Goal: Transaction & Acquisition: Purchase product/service

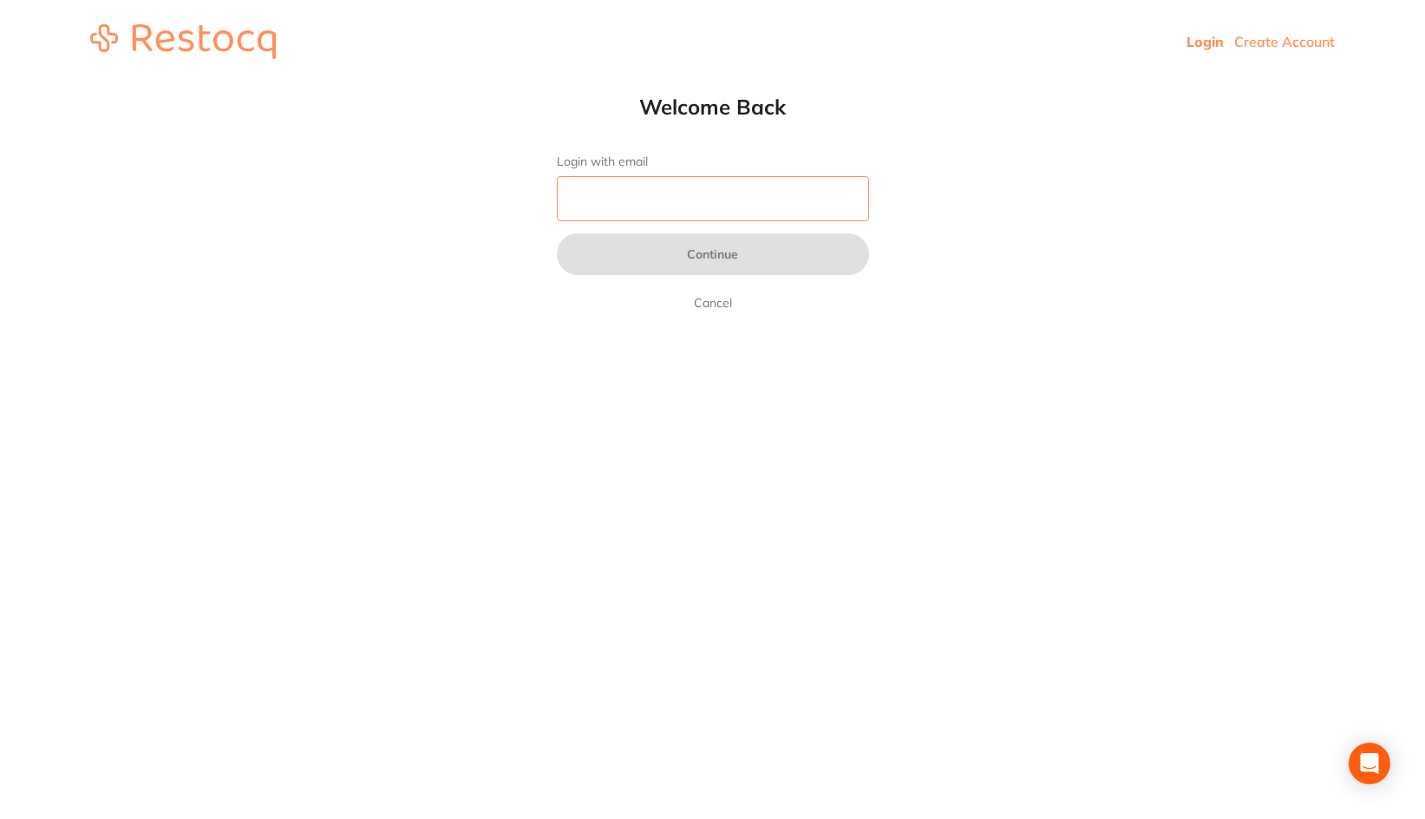
click at [620, 187] on input "Login with email" at bounding box center [713, 198] width 312 height 45
type input "[EMAIL_ADDRESS][DOMAIN_NAME]"
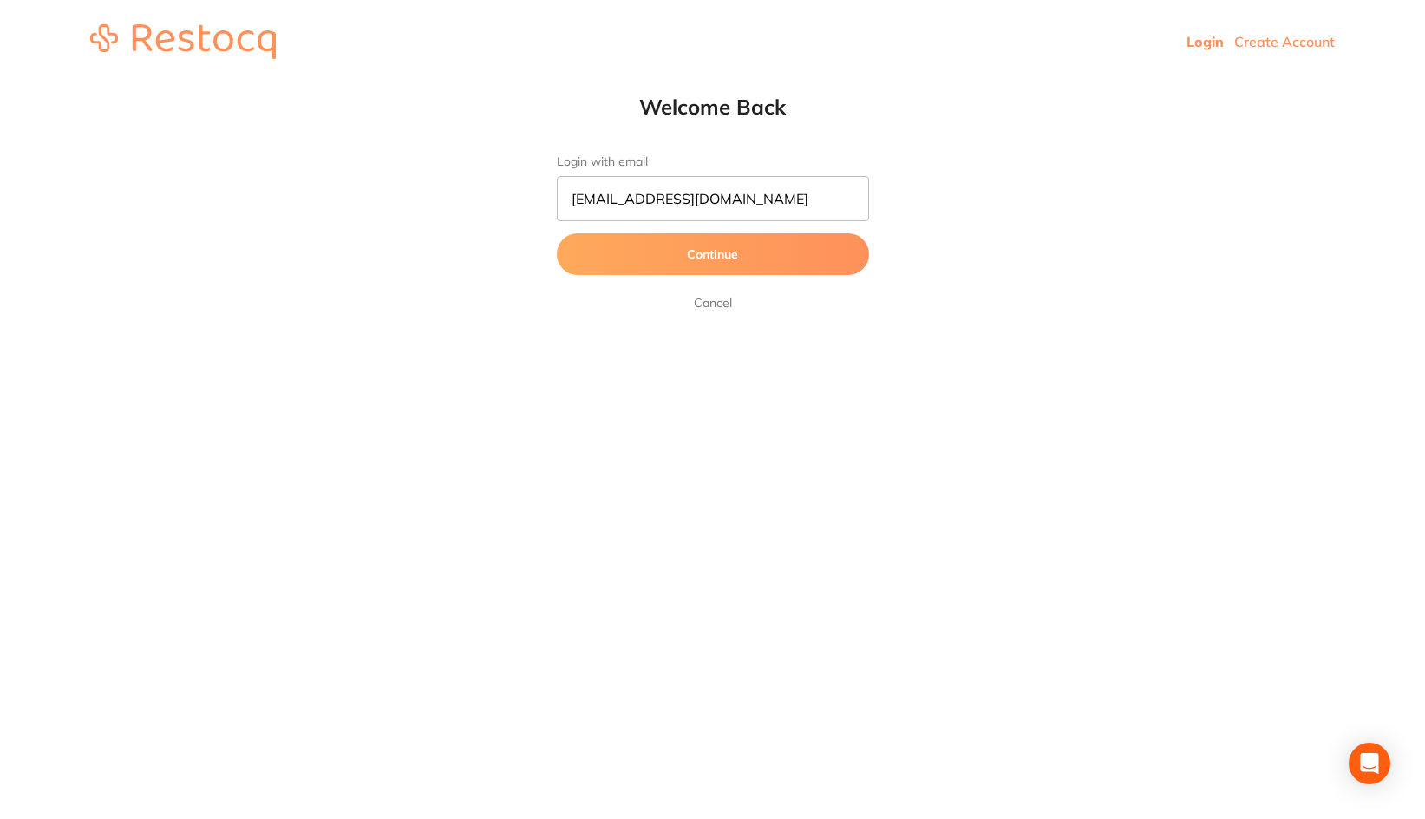
click at [696, 269] on button "Continue" at bounding box center [713, 254] width 312 height 42
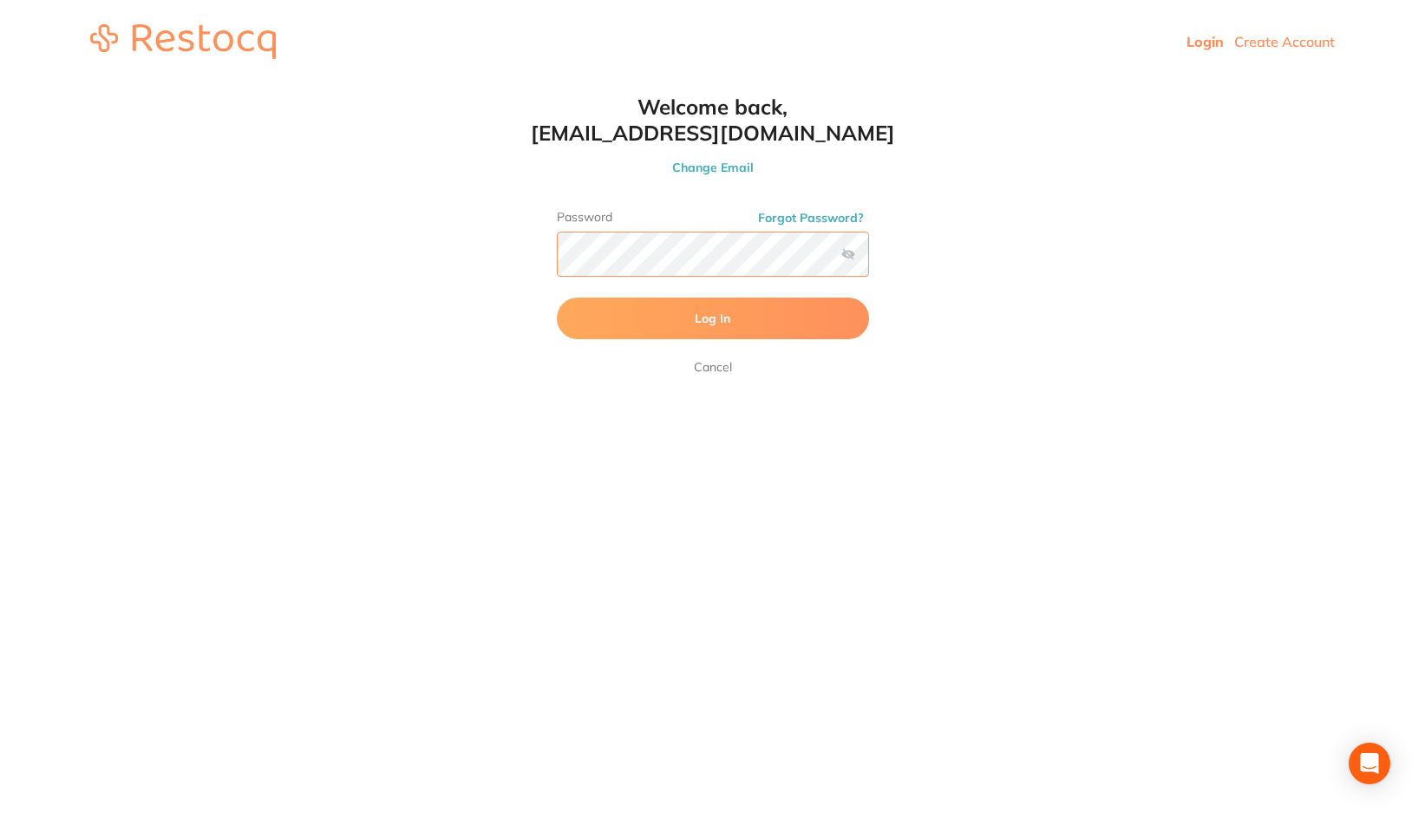
click at [557, 297] on button "Log In" at bounding box center [713, 318] width 312 height 42
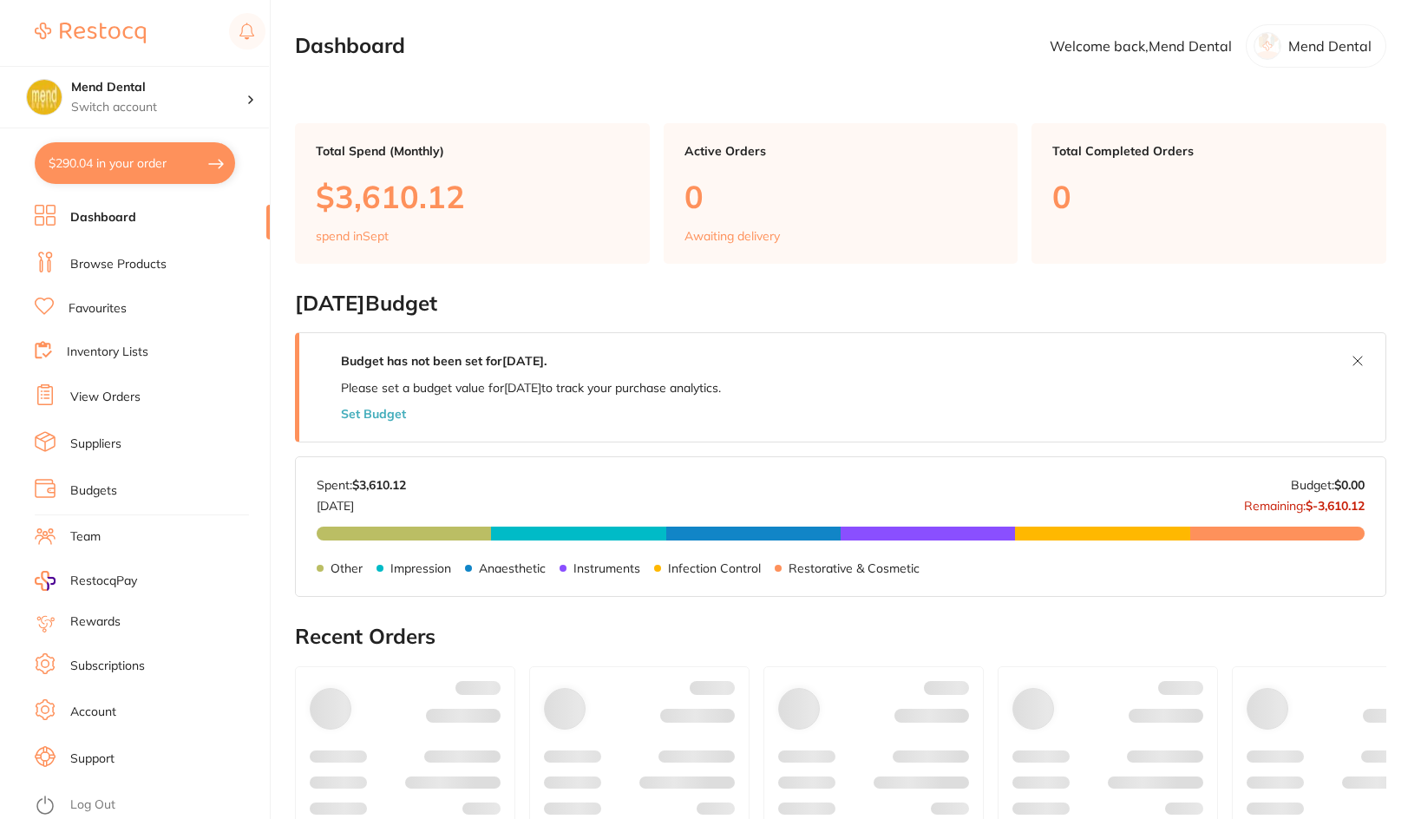
click at [587, 666] on div at bounding box center [639, 772] width 220 height 212
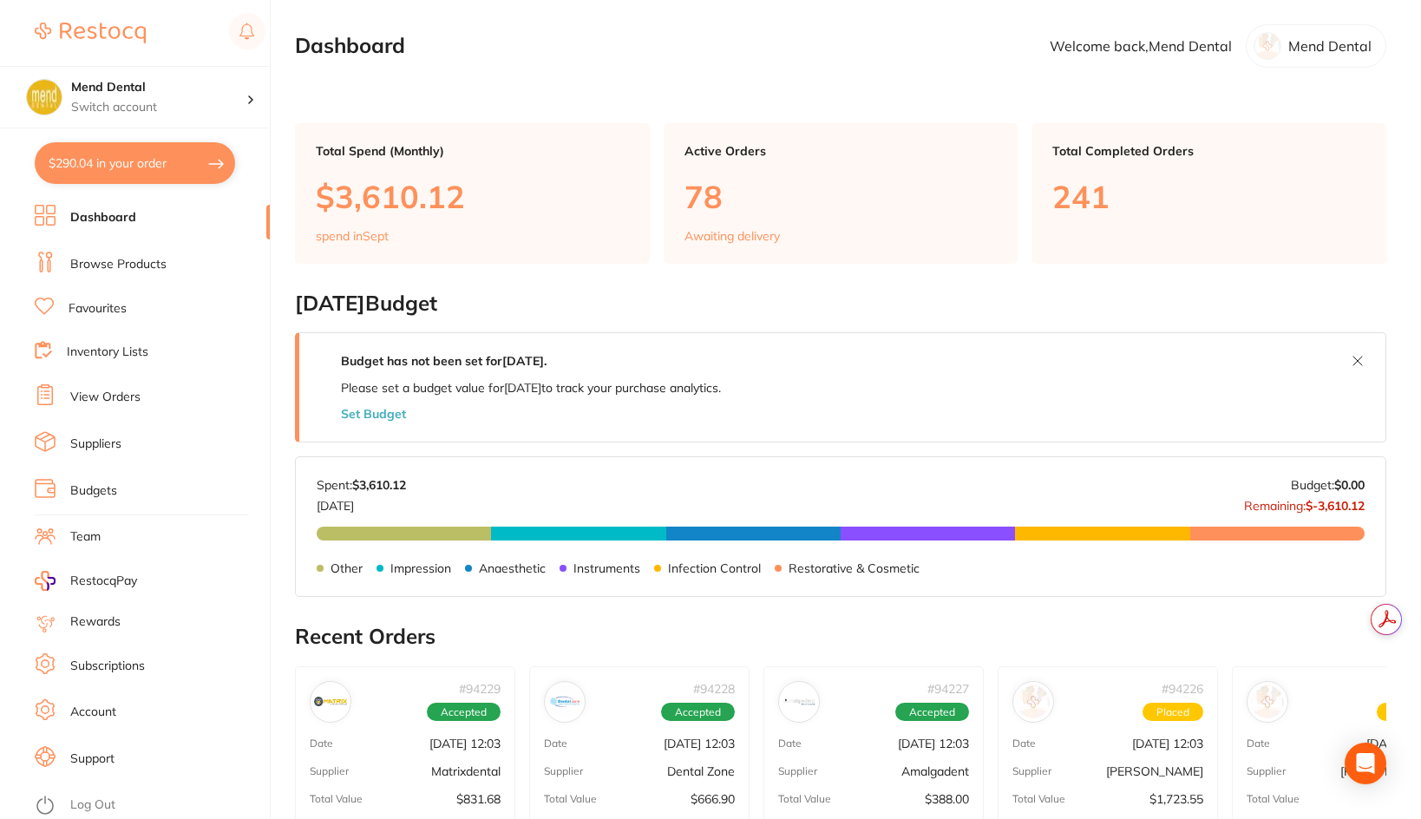
click at [197, 160] on button "$290.04 in your order" at bounding box center [135, 163] width 200 height 42
checkbox input "true"
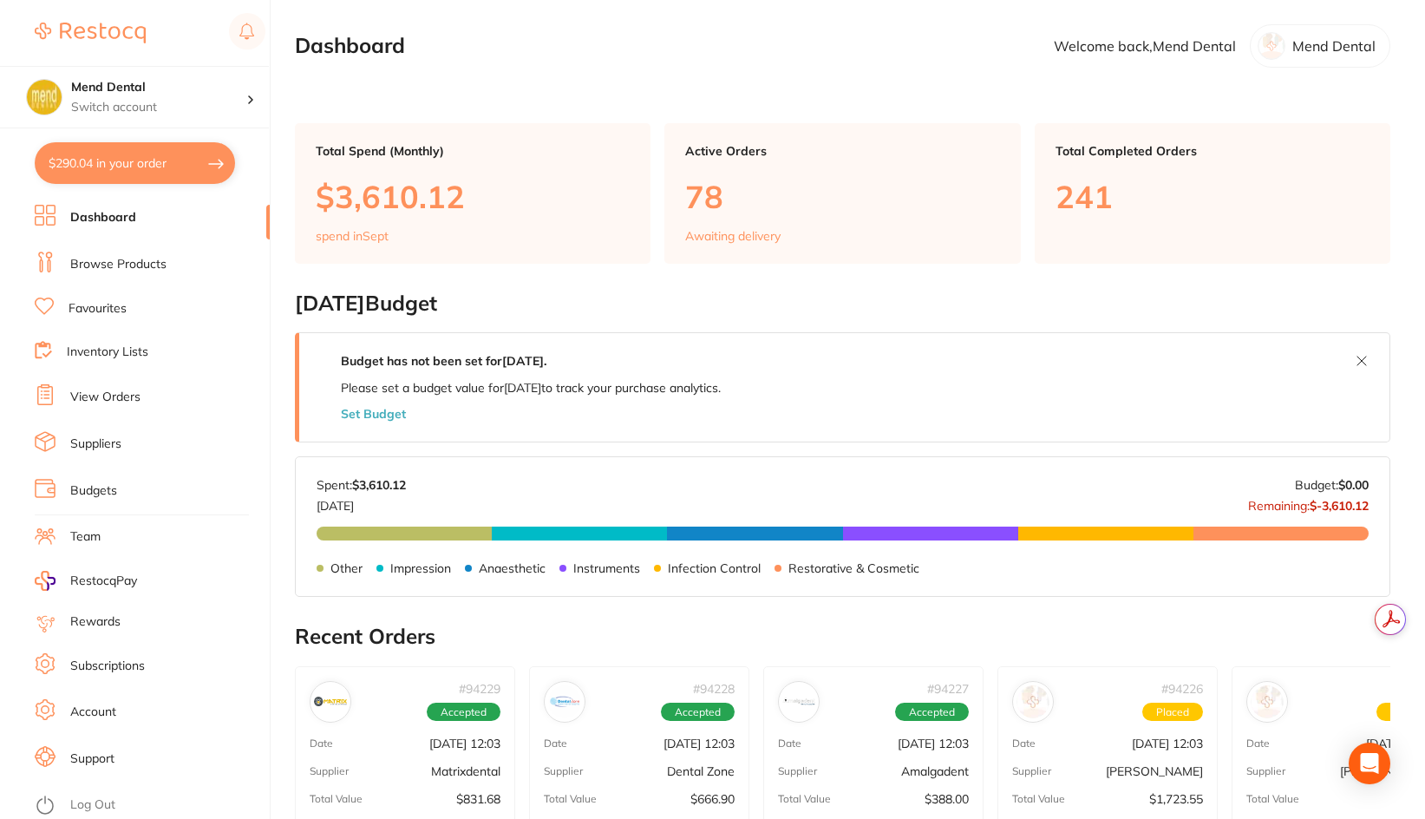
checkbox input "true"
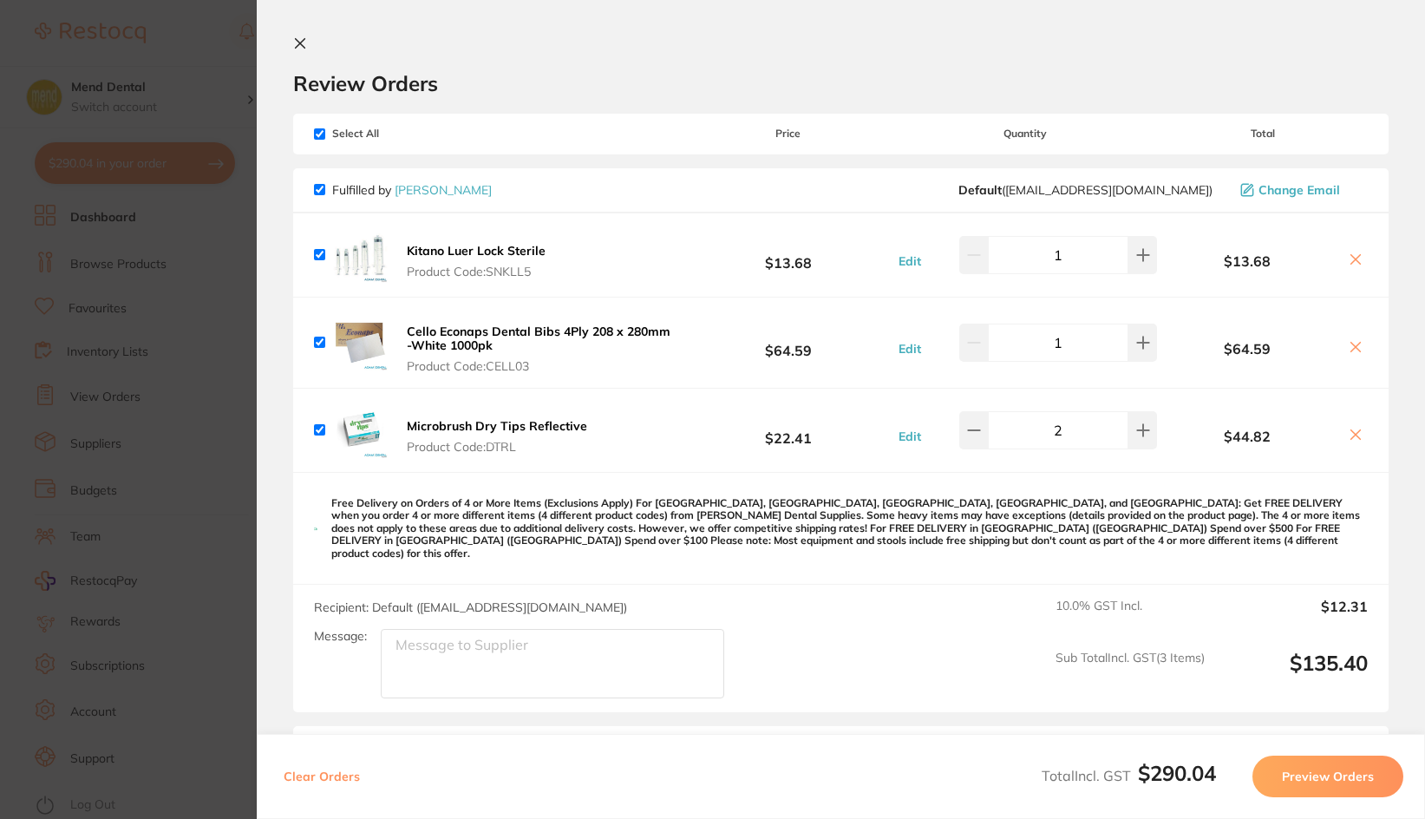
click at [485, 254] on b "Kitano Luer Lock Sterile" at bounding box center [476, 251] width 139 height 16
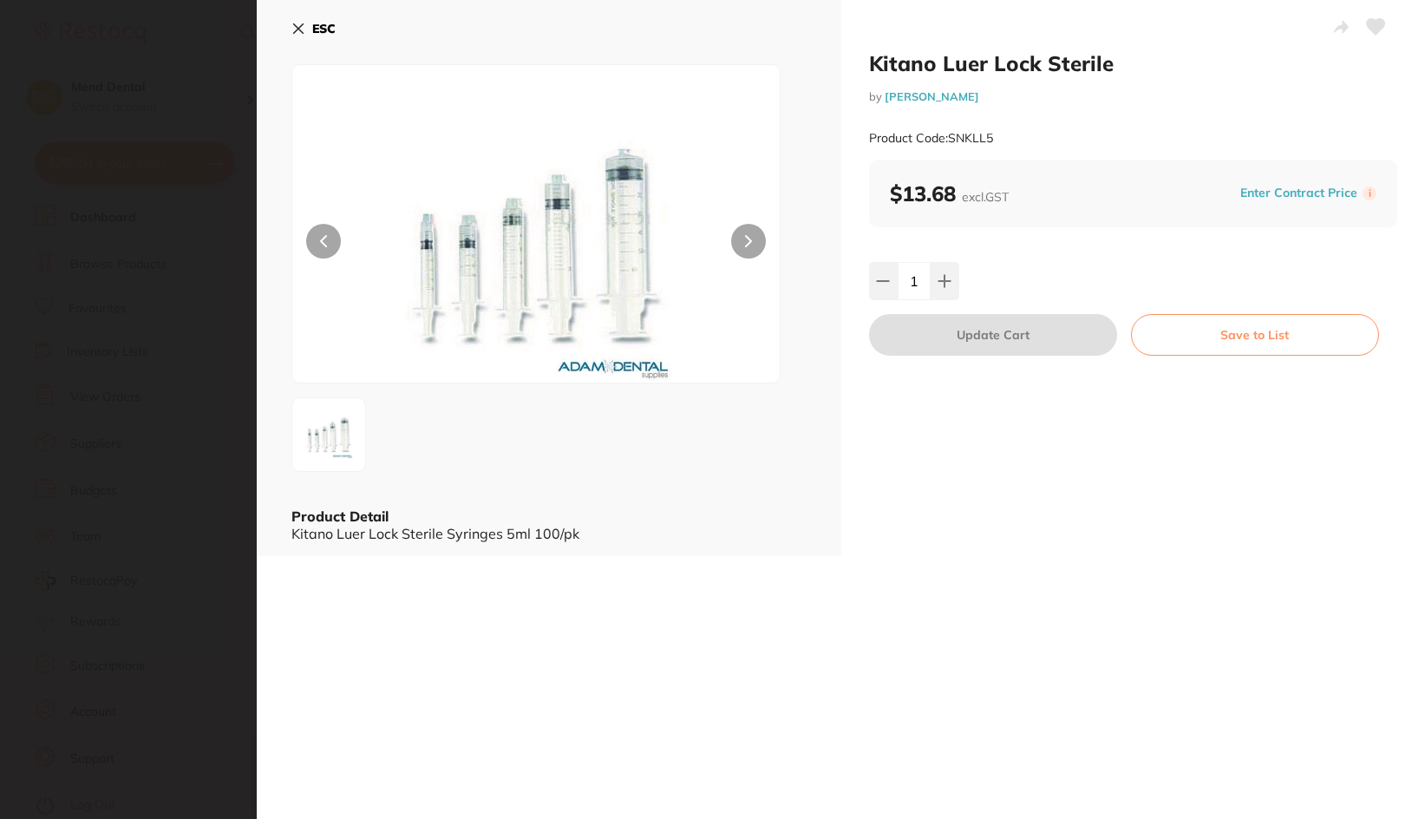
click at [224, 181] on section "Kitano Luer Lock Sterile by [PERSON_NAME] Product Code: SNKLL5 ESC Product Deta…" at bounding box center [712, 409] width 1425 height 819
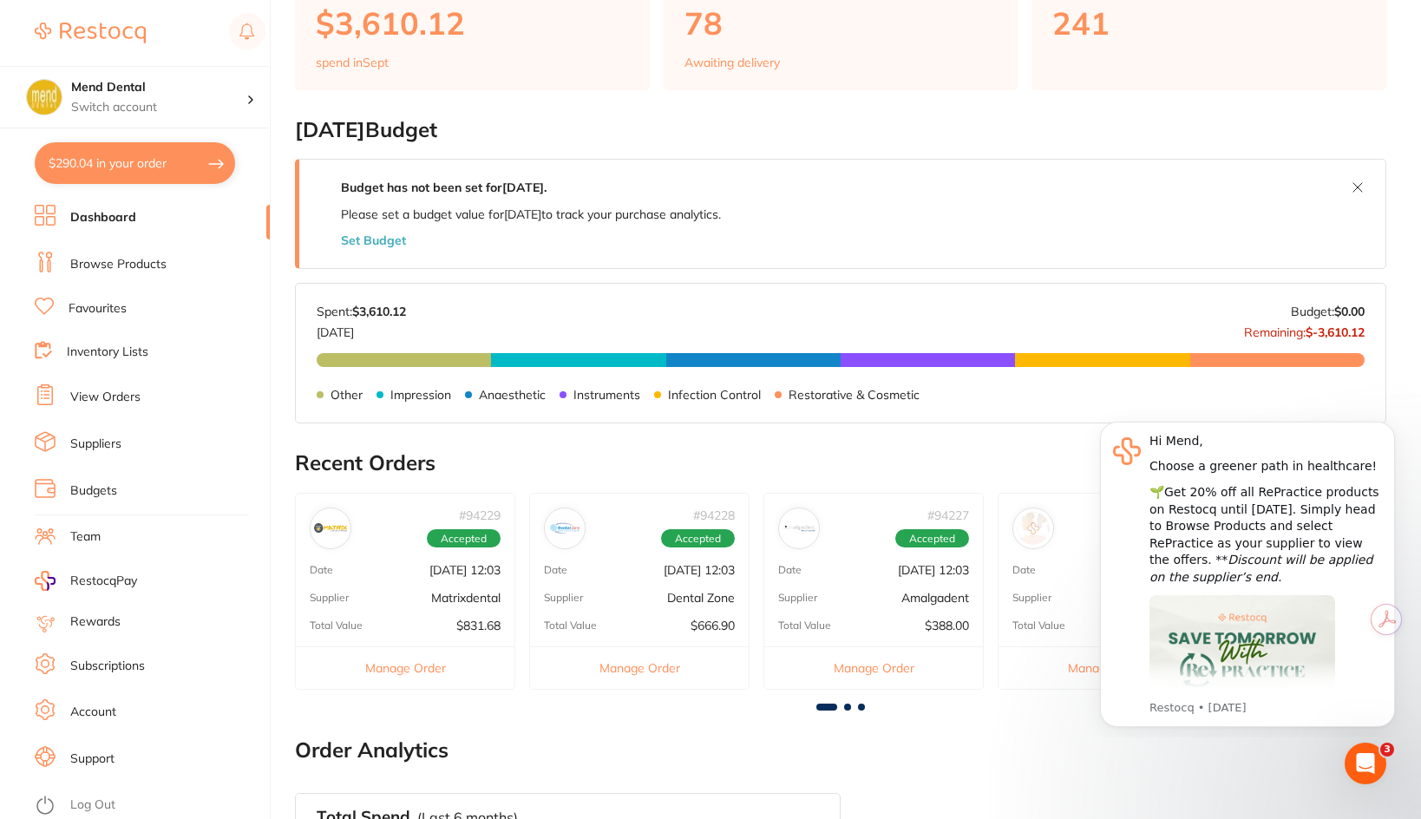
click at [873, 642] on div "# 94227 Accepted Date [DATE] 12:03 Supplier Amalgadent Total Value $388.00 Mana…" at bounding box center [873, 591] width 220 height 197
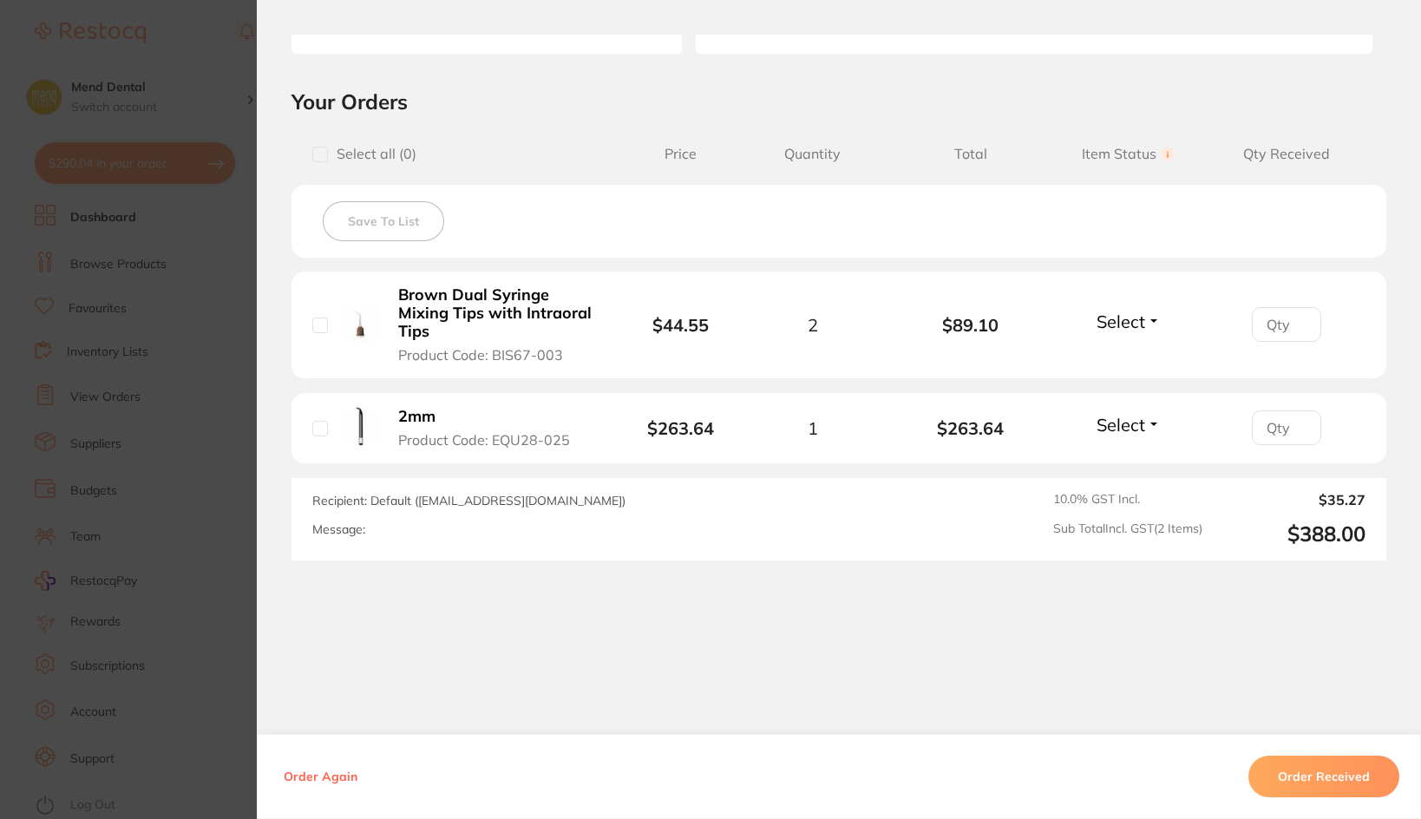
scroll to position [0, 0]
click at [402, 415] on b "2mm" at bounding box center [416, 417] width 37 height 18
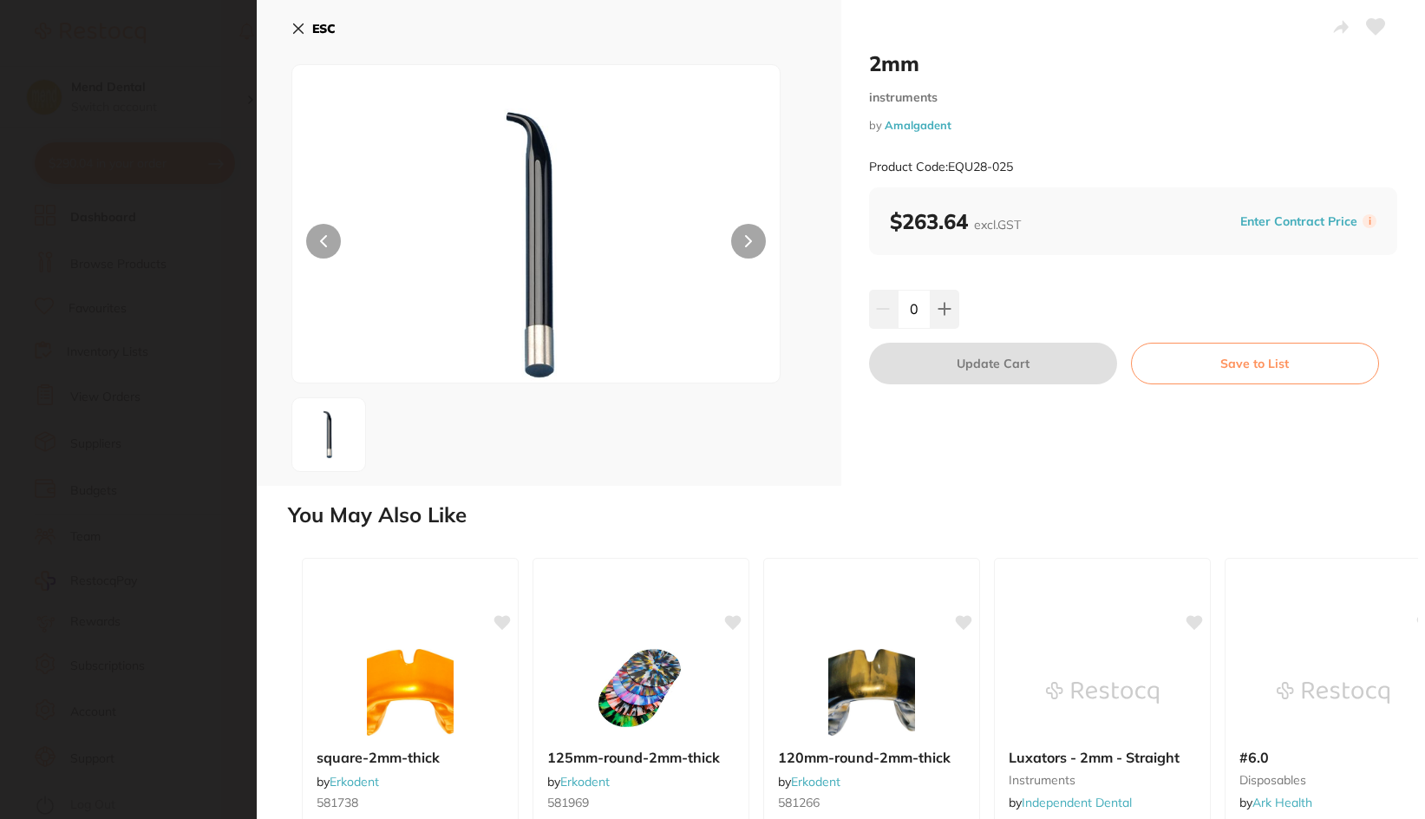
click at [120, 417] on section "2mm instruments by Amalgadent Product Code: EQU28-025 ESC 2mm instruments by Am…" at bounding box center [712, 409] width 1425 height 819
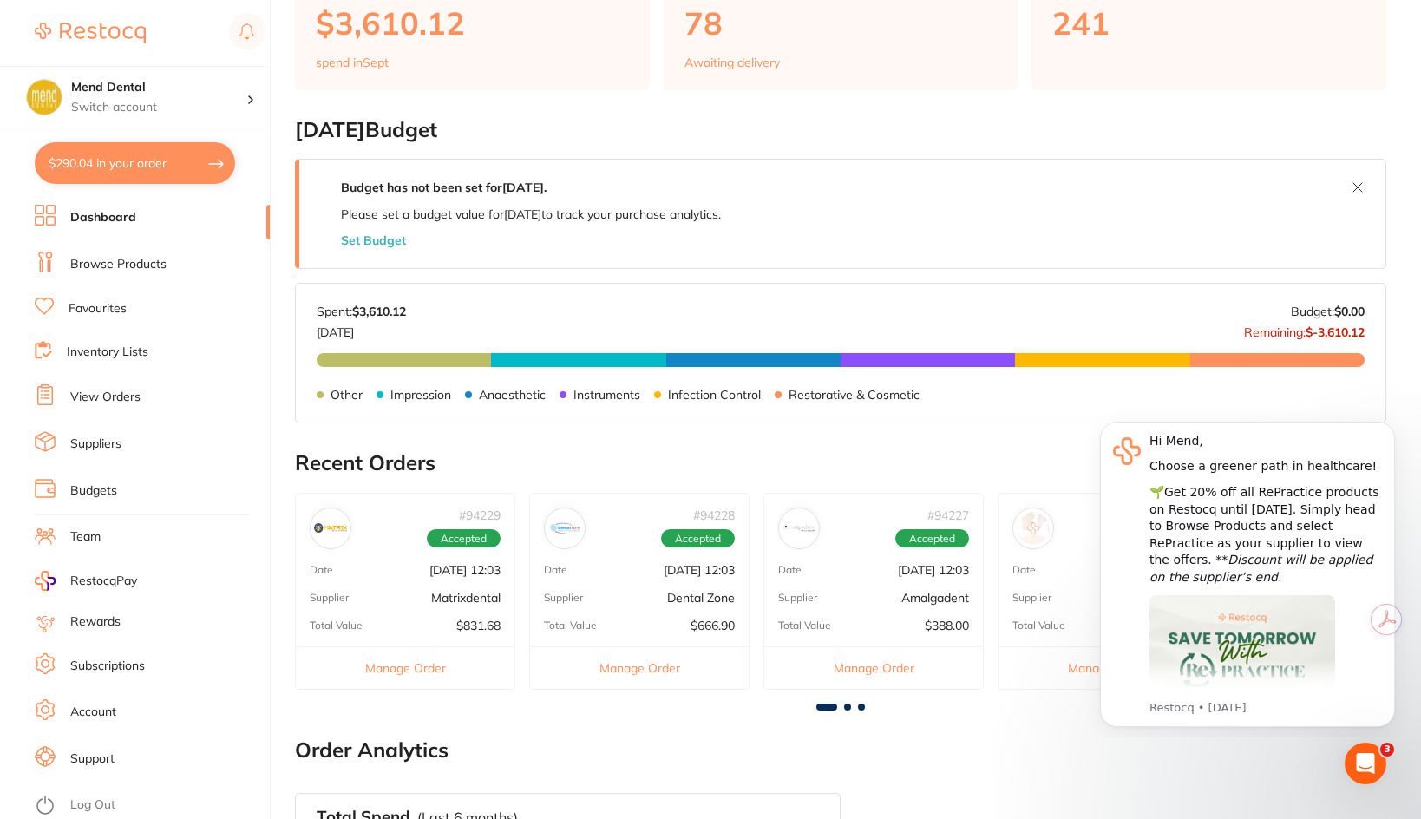
click at [604, 657] on button "Manage Order" at bounding box center [639, 667] width 219 height 42
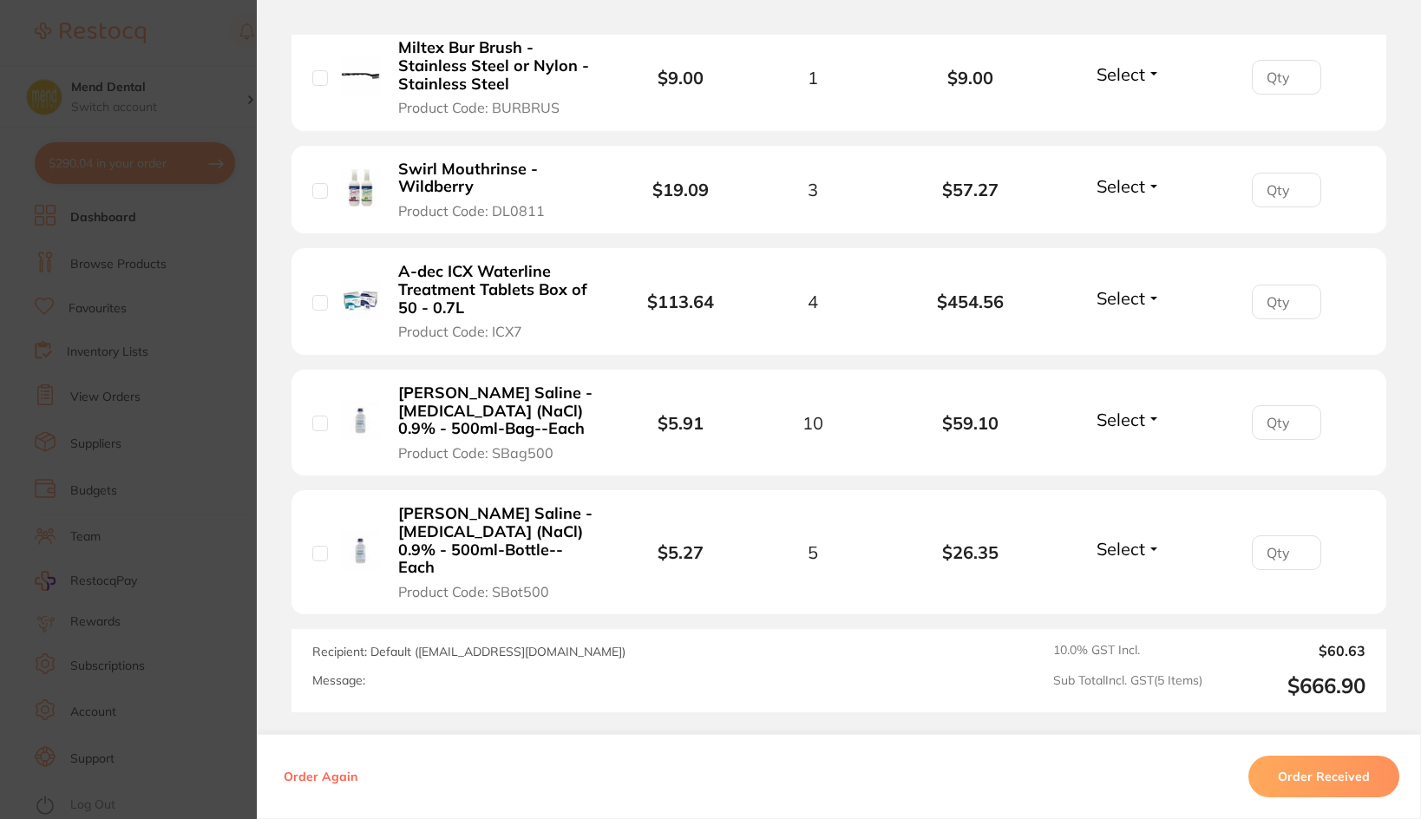
scroll to position [607, 0]
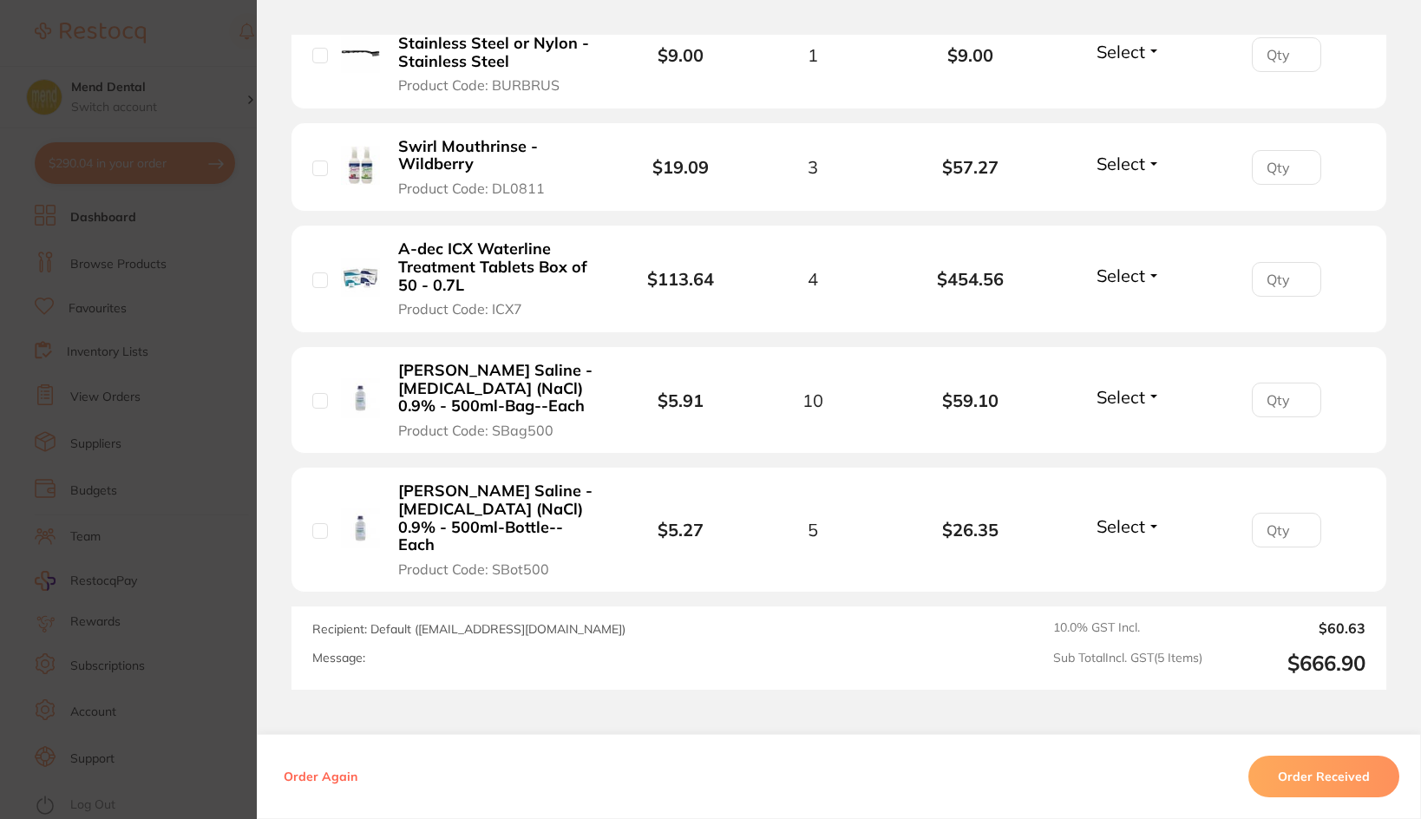
click at [112, 460] on section "Order ID: Restocq- 94228 Order Information Accepted Order Order Date [DATE] 12:…" at bounding box center [710, 409] width 1421 height 819
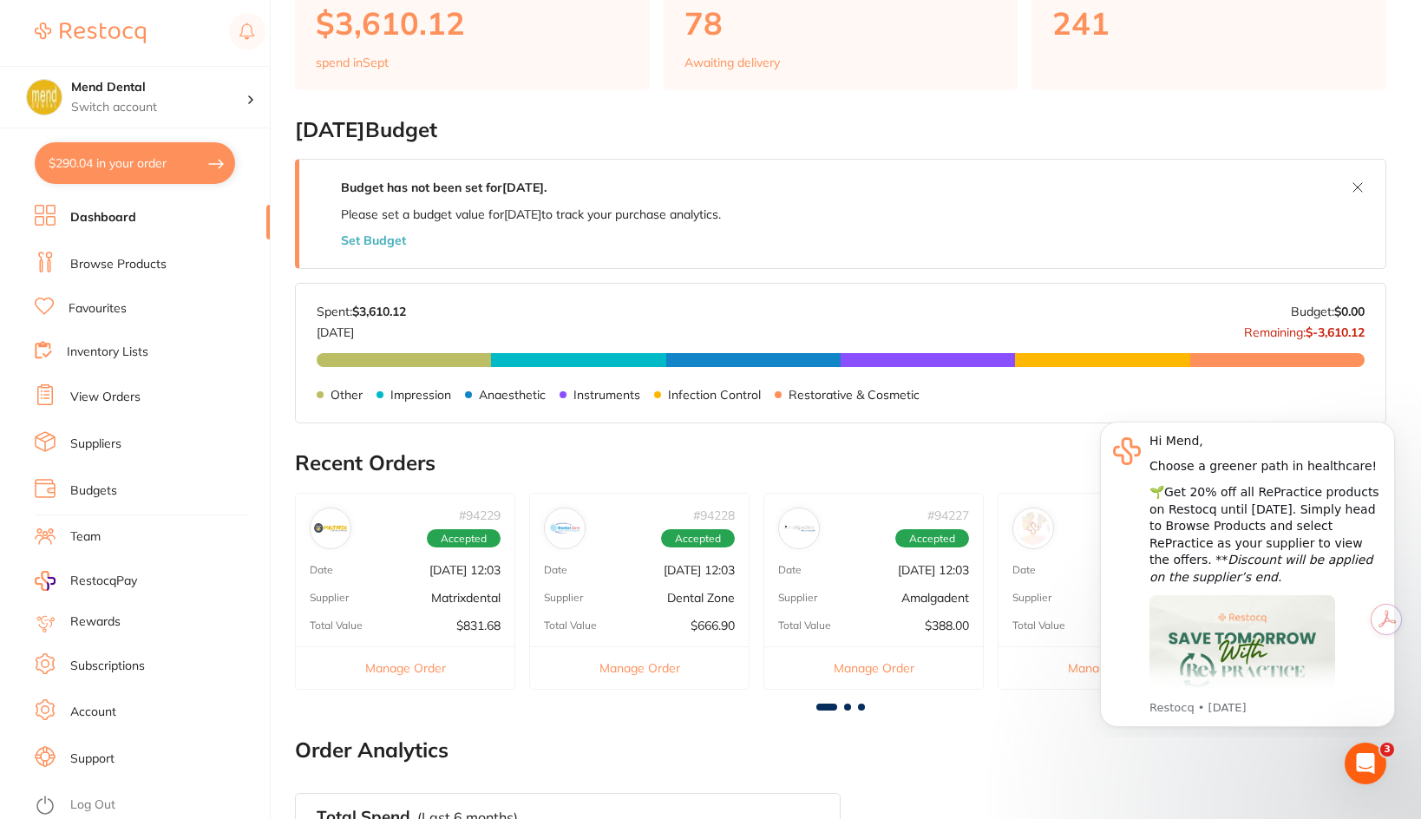
click at [471, 624] on p "$831.68" at bounding box center [478, 625] width 44 height 14
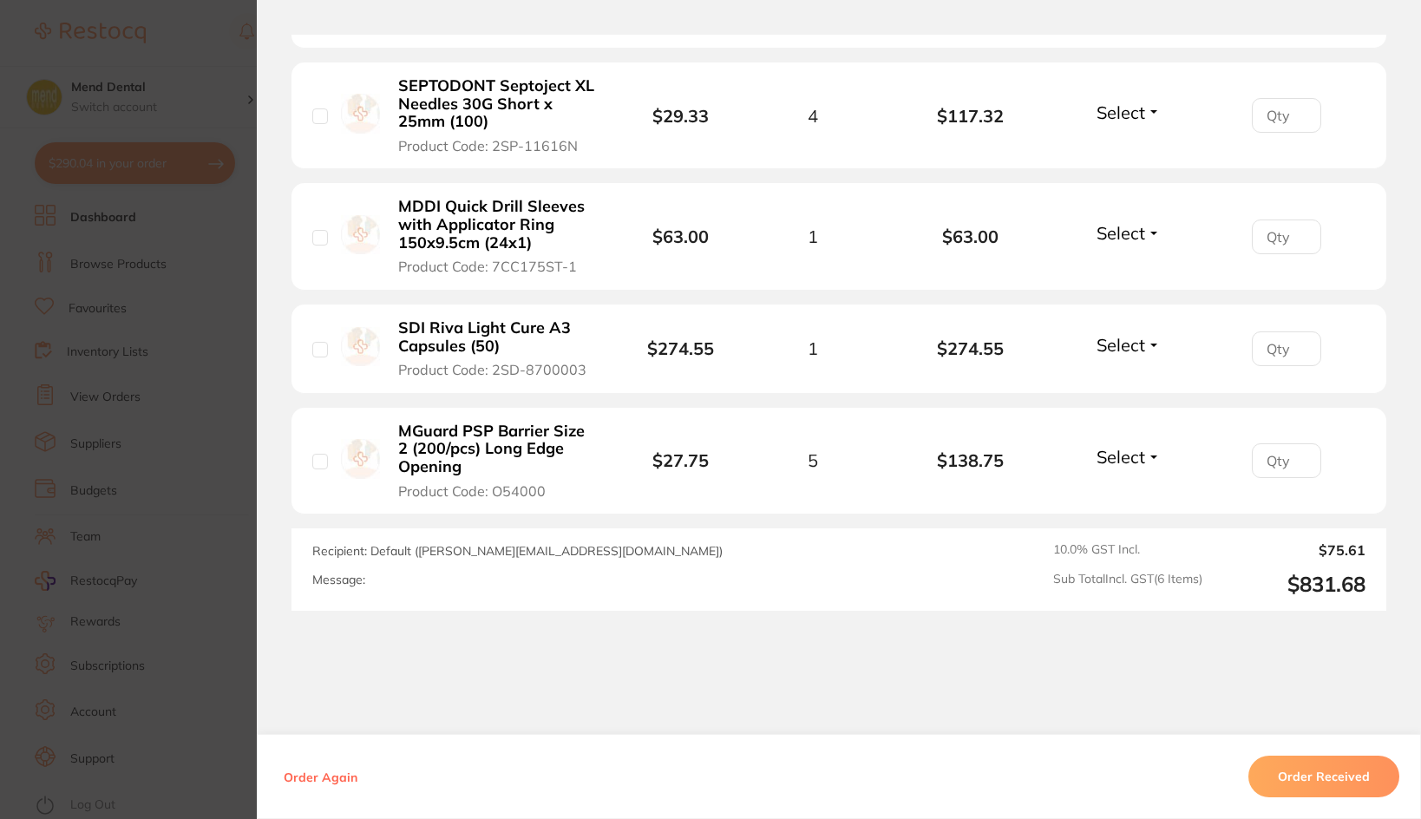
scroll to position [1038, 0]
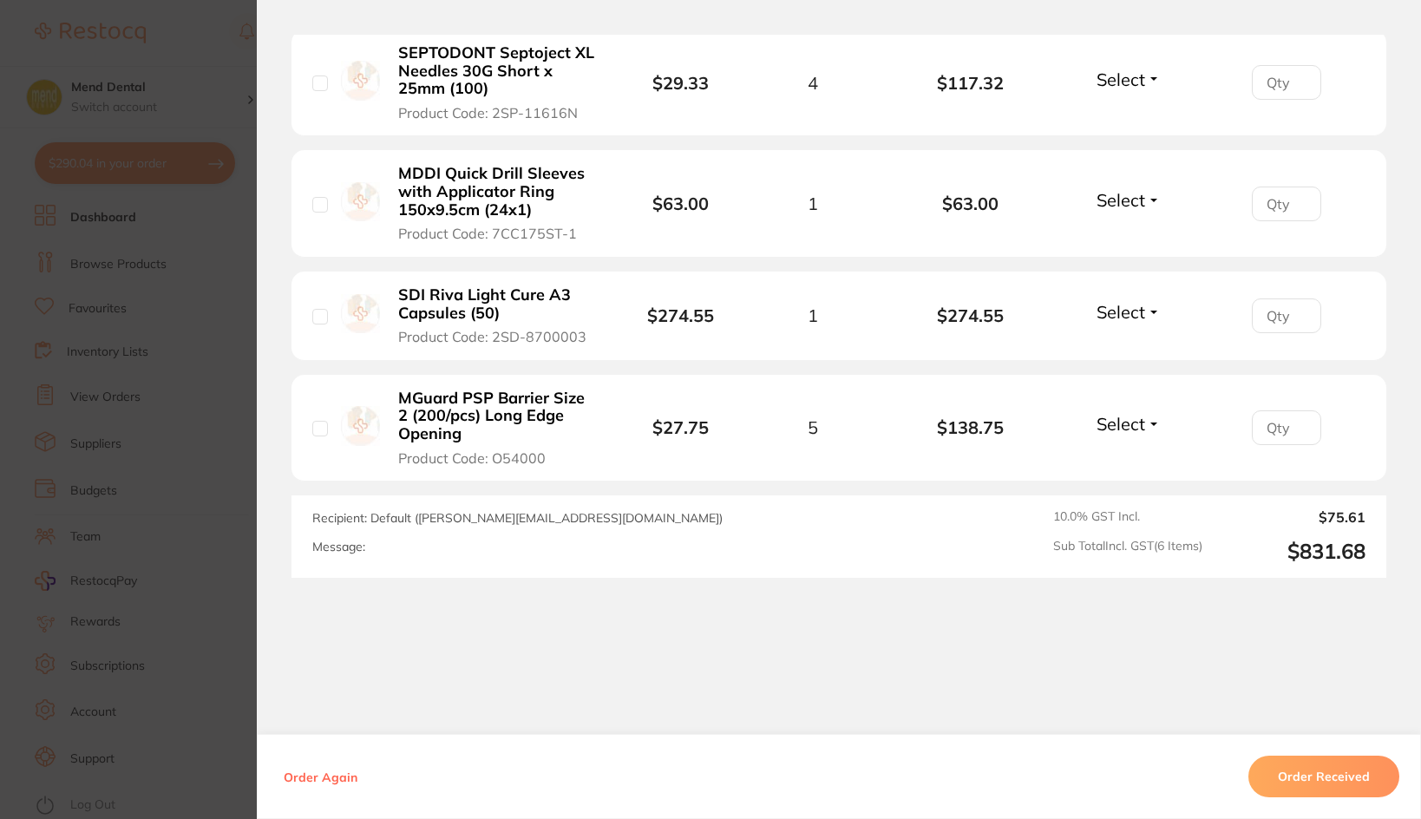
click at [191, 390] on section "Order ID: Restocq- 94229 Order Information Accepted Order Order Date [DATE] 12:…" at bounding box center [710, 409] width 1421 height 819
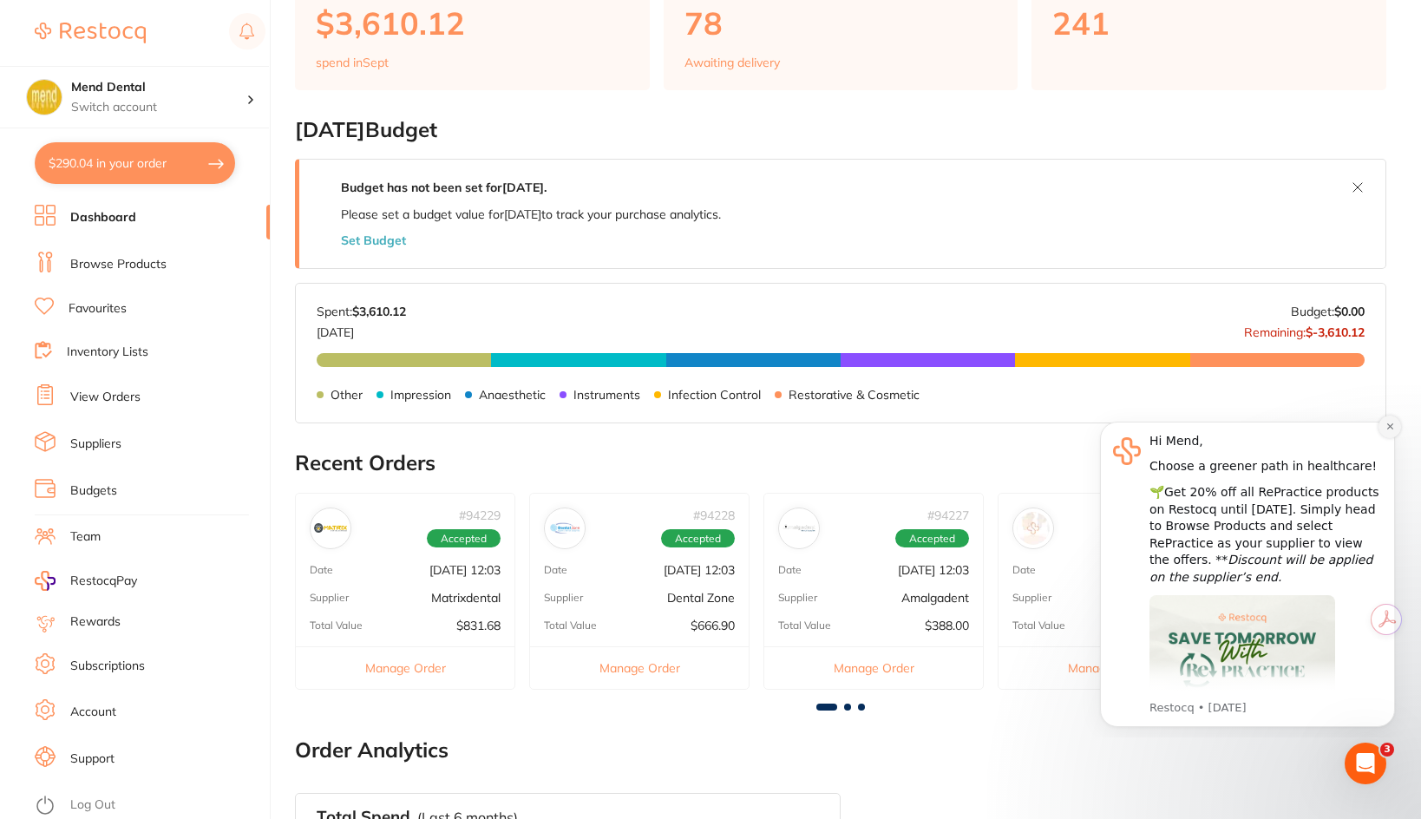
click at [1388, 433] on button "Dismiss notification" at bounding box center [1389, 426] width 23 height 23
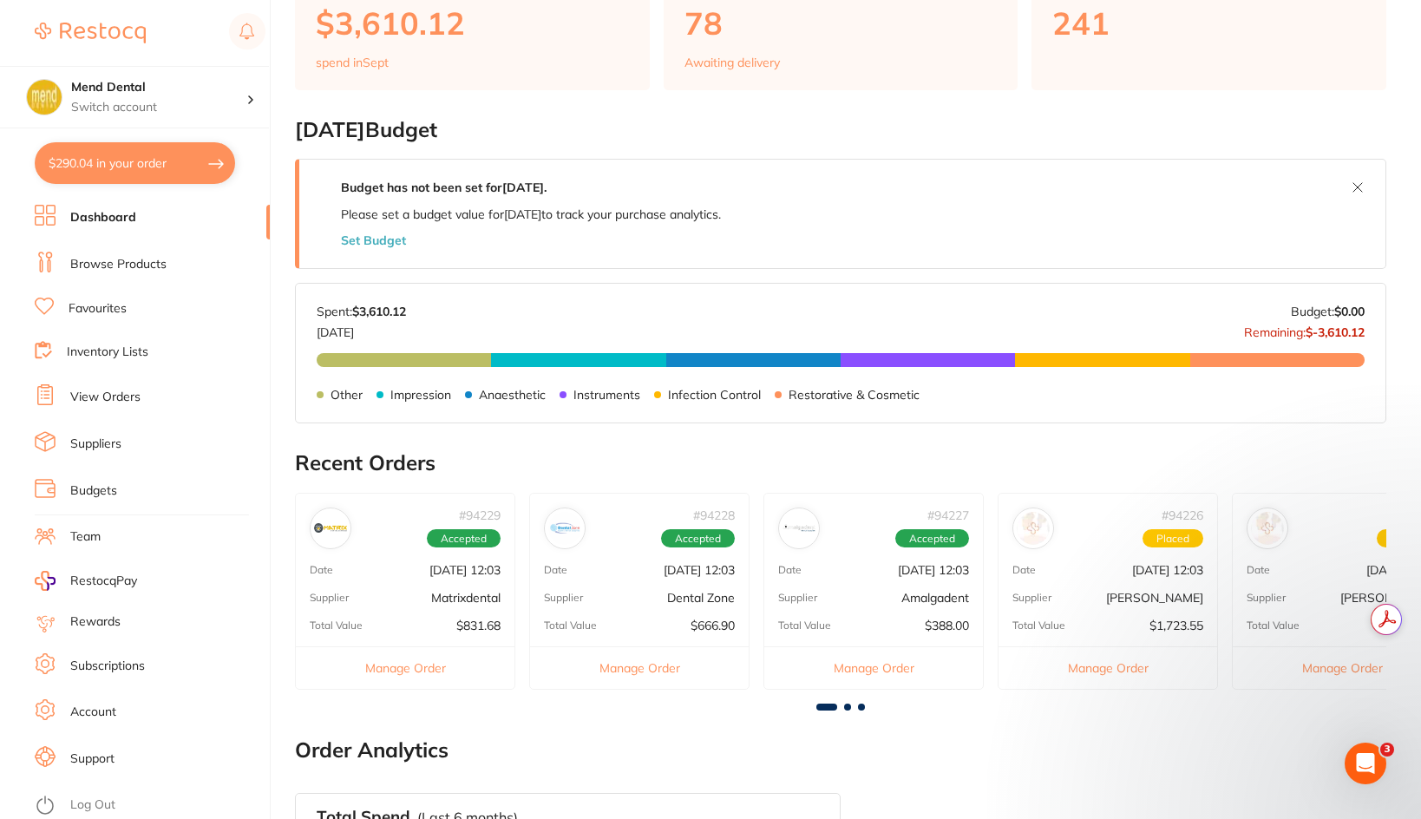
click at [114, 219] on link "Dashboard" at bounding box center [103, 217] width 66 height 17
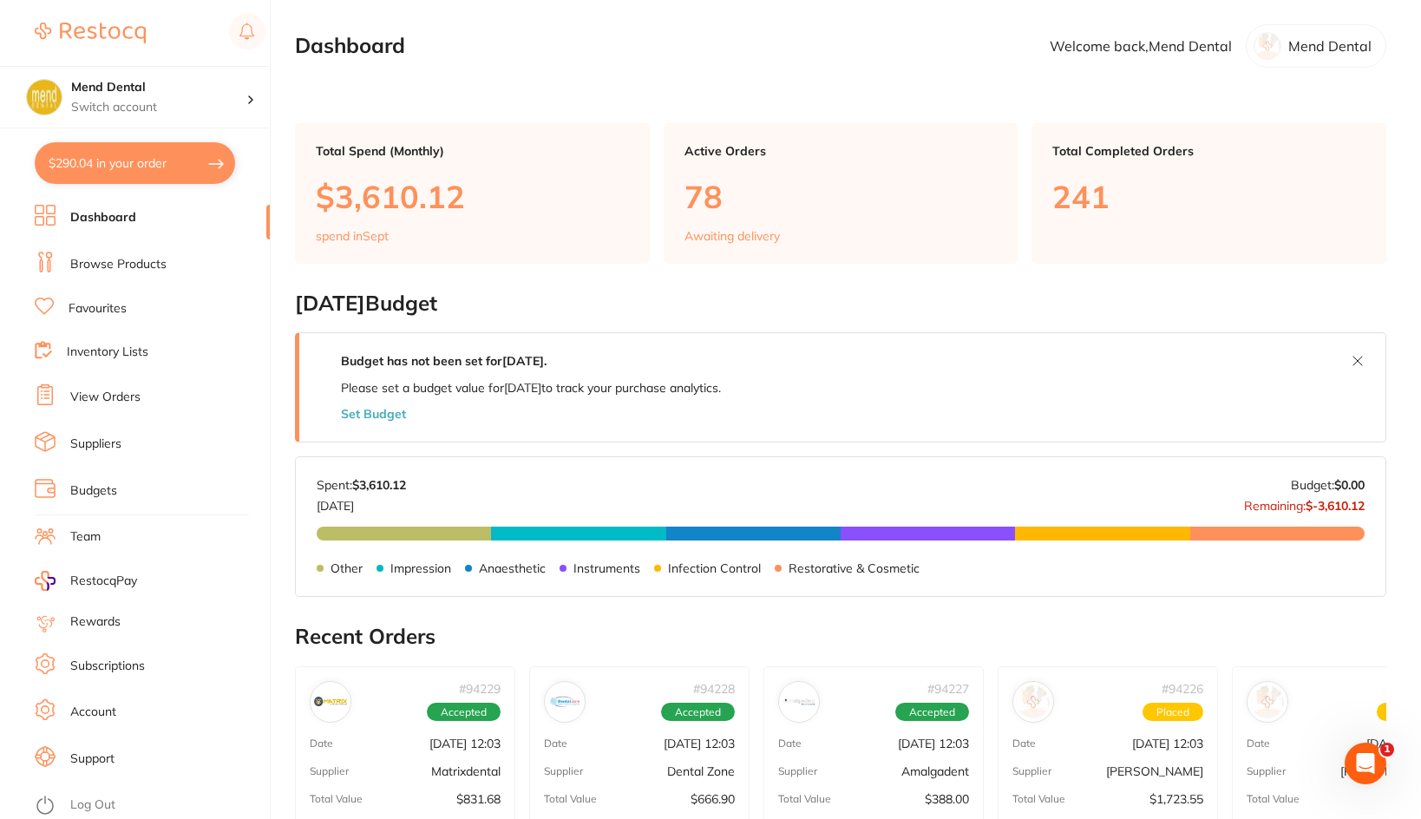
click at [95, 247] on ul "Dashboard Browse Products Favourites Inventory Lists View Orders Suppliers Budg…" at bounding box center [152, 512] width 235 height 614
click at [88, 261] on link "Browse Products" at bounding box center [118, 264] width 96 height 17
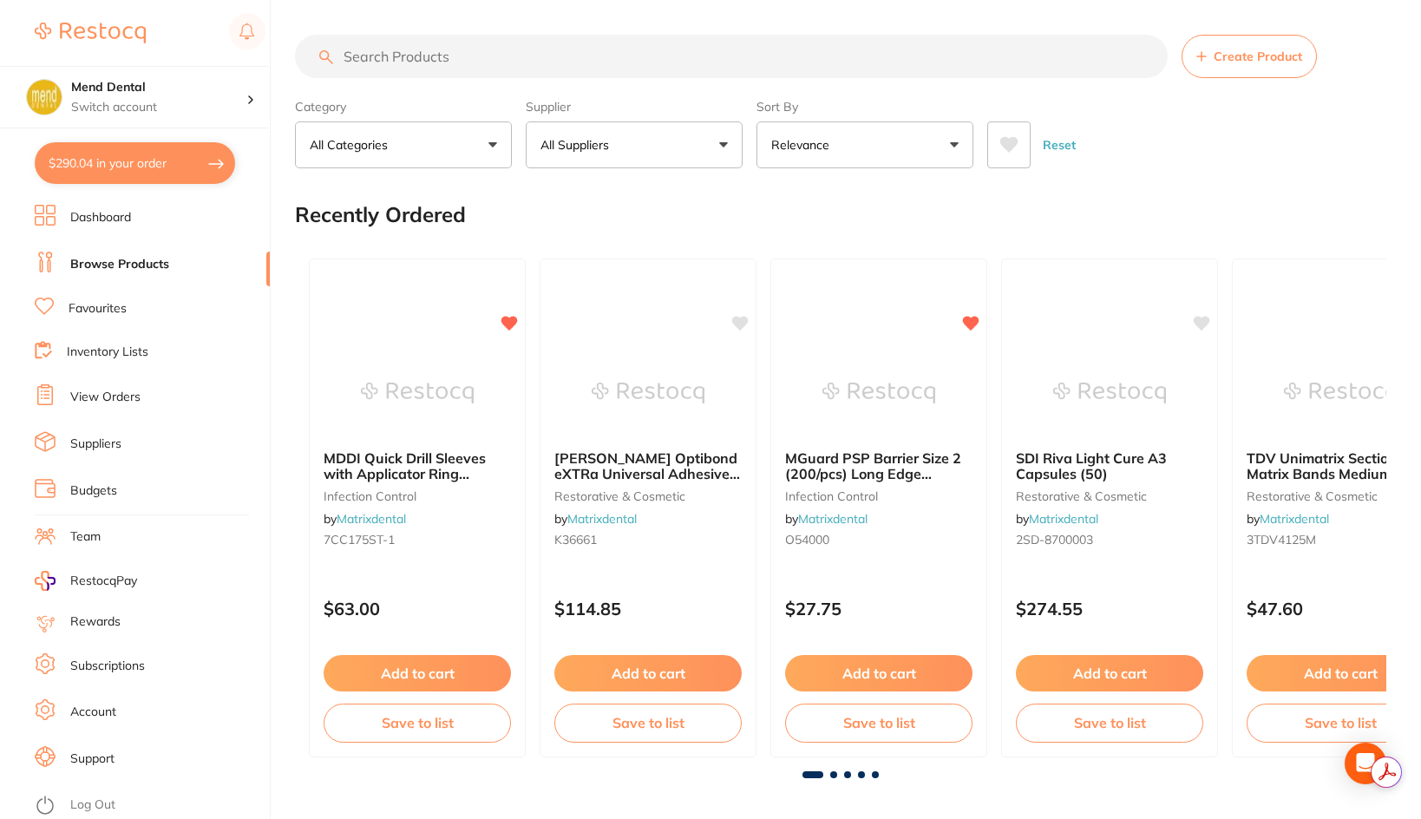
click at [599, 53] on input "search" at bounding box center [731, 56] width 872 height 43
type input "emax"
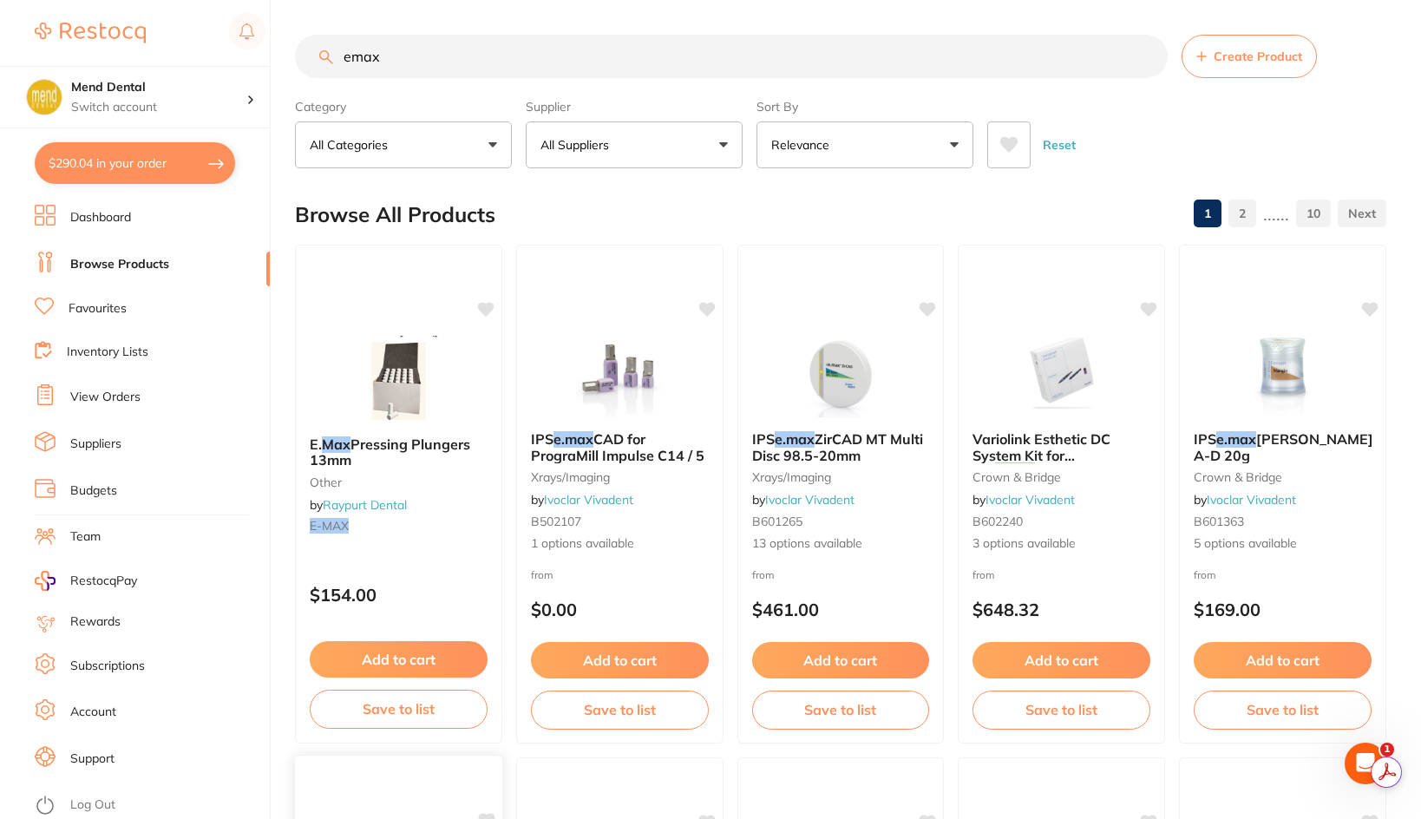
click at [389, 781] on div at bounding box center [398, 774] width 207 height 39
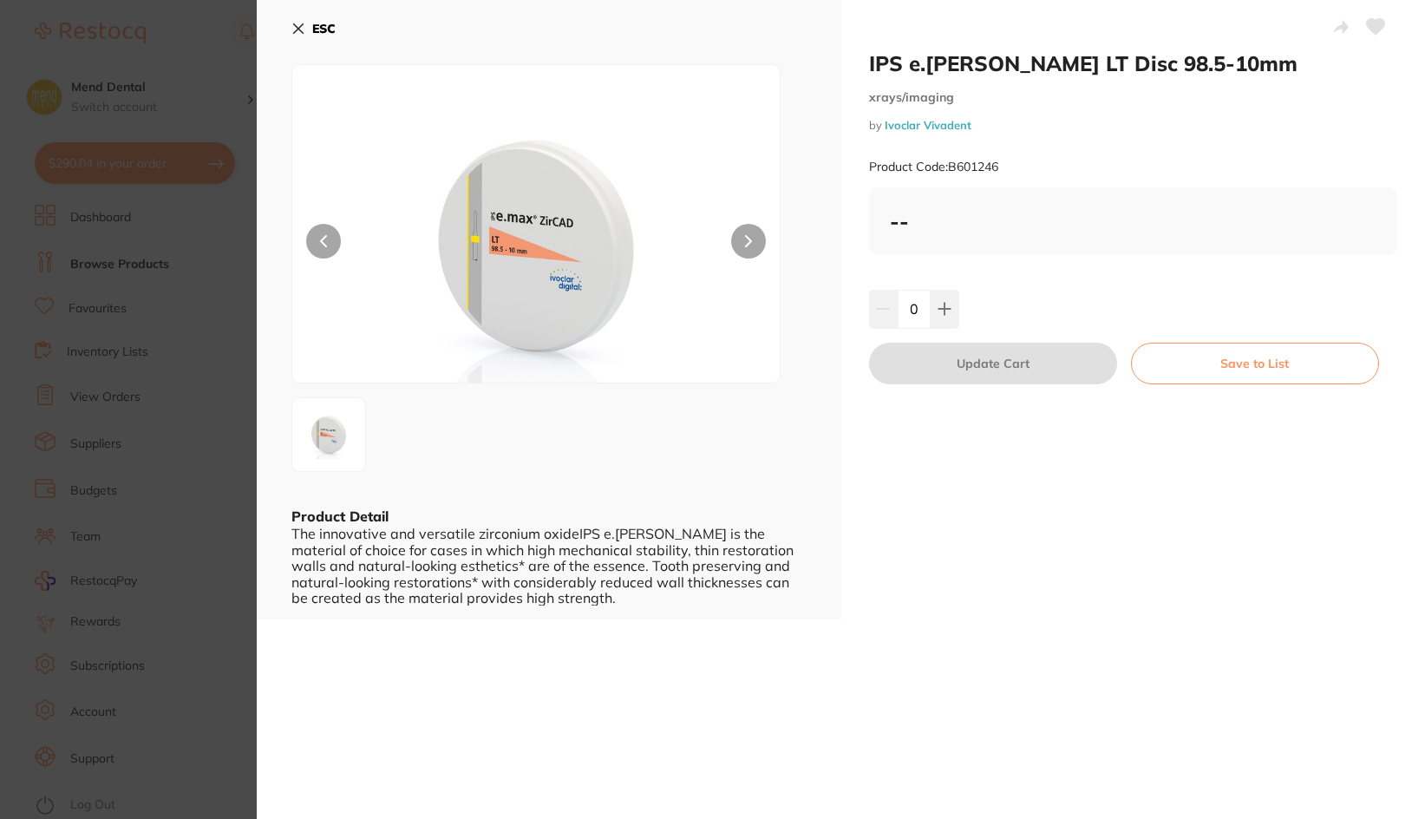
click at [122, 395] on section "IPS e.max ZirCAD LT Disc 98.5-10mm xrays/imaging by Ivoclar Vivadent Product Co…" at bounding box center [712, 409] width 1425 height 819
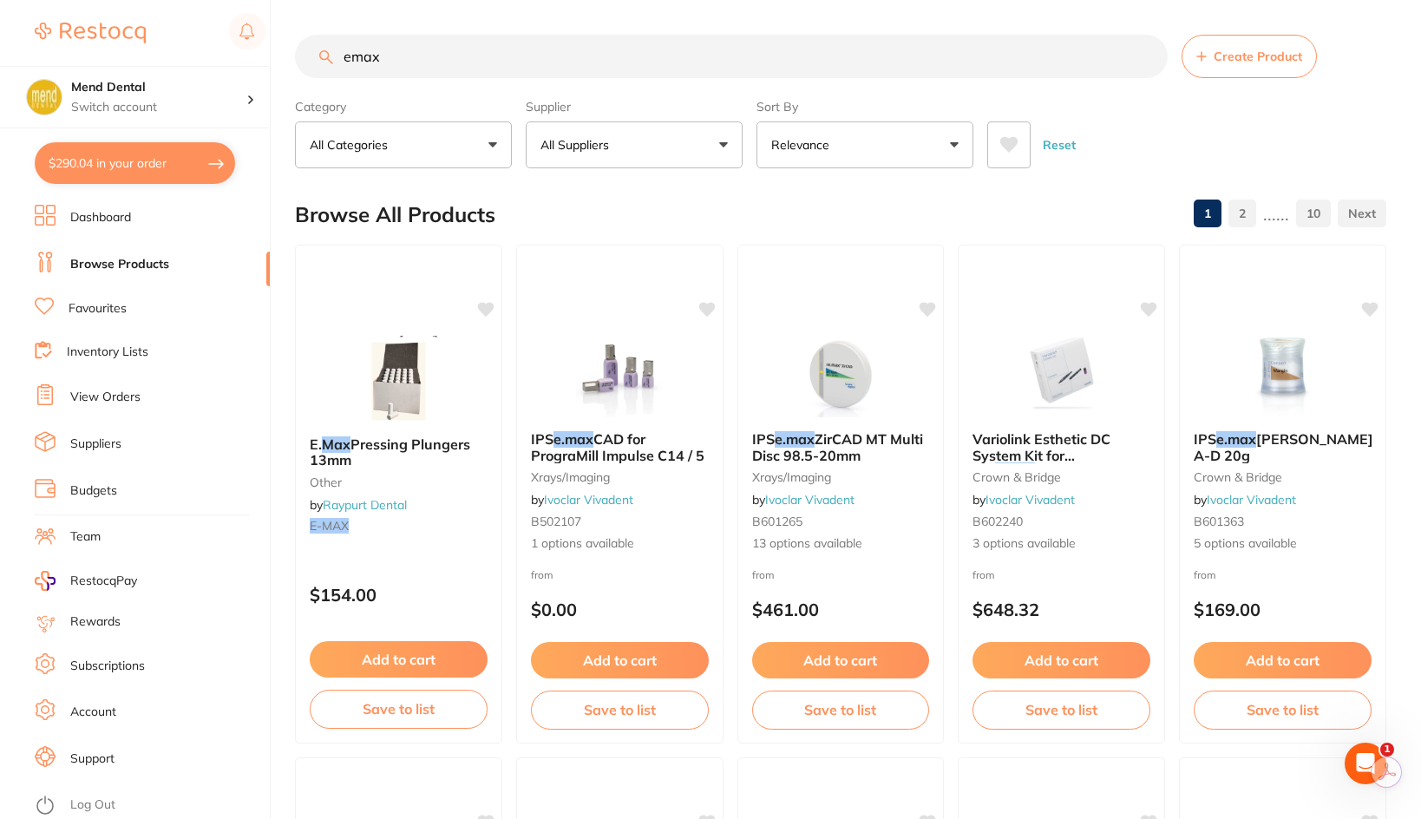
click at [997, 147] on button at bounding box center [1008, 144] width 43 height 47
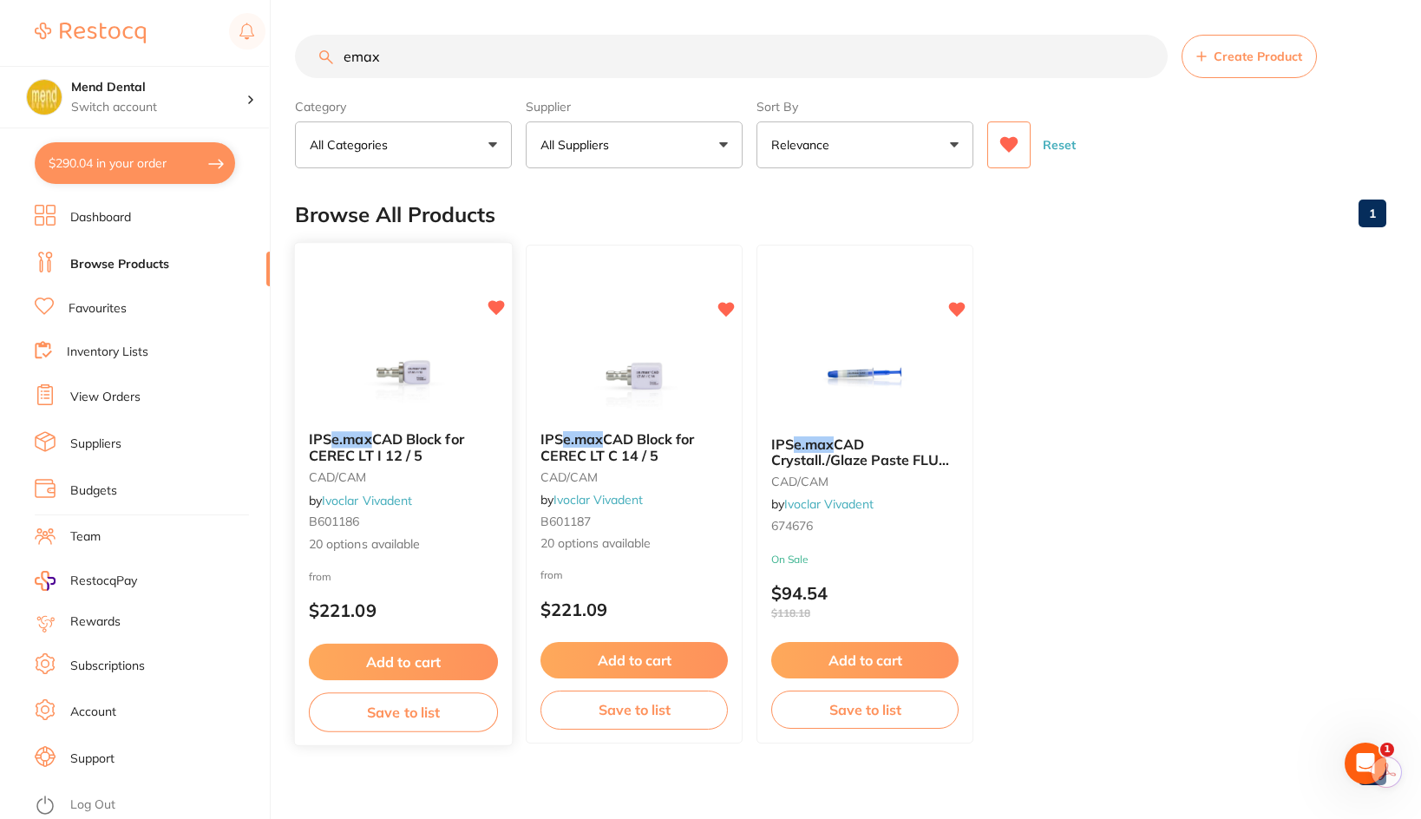
click at [435, 458] on b "IPS e.max CAD Block for CEREC LT I 12 / 5" at bounding box center [403, 447] width 189 height 32
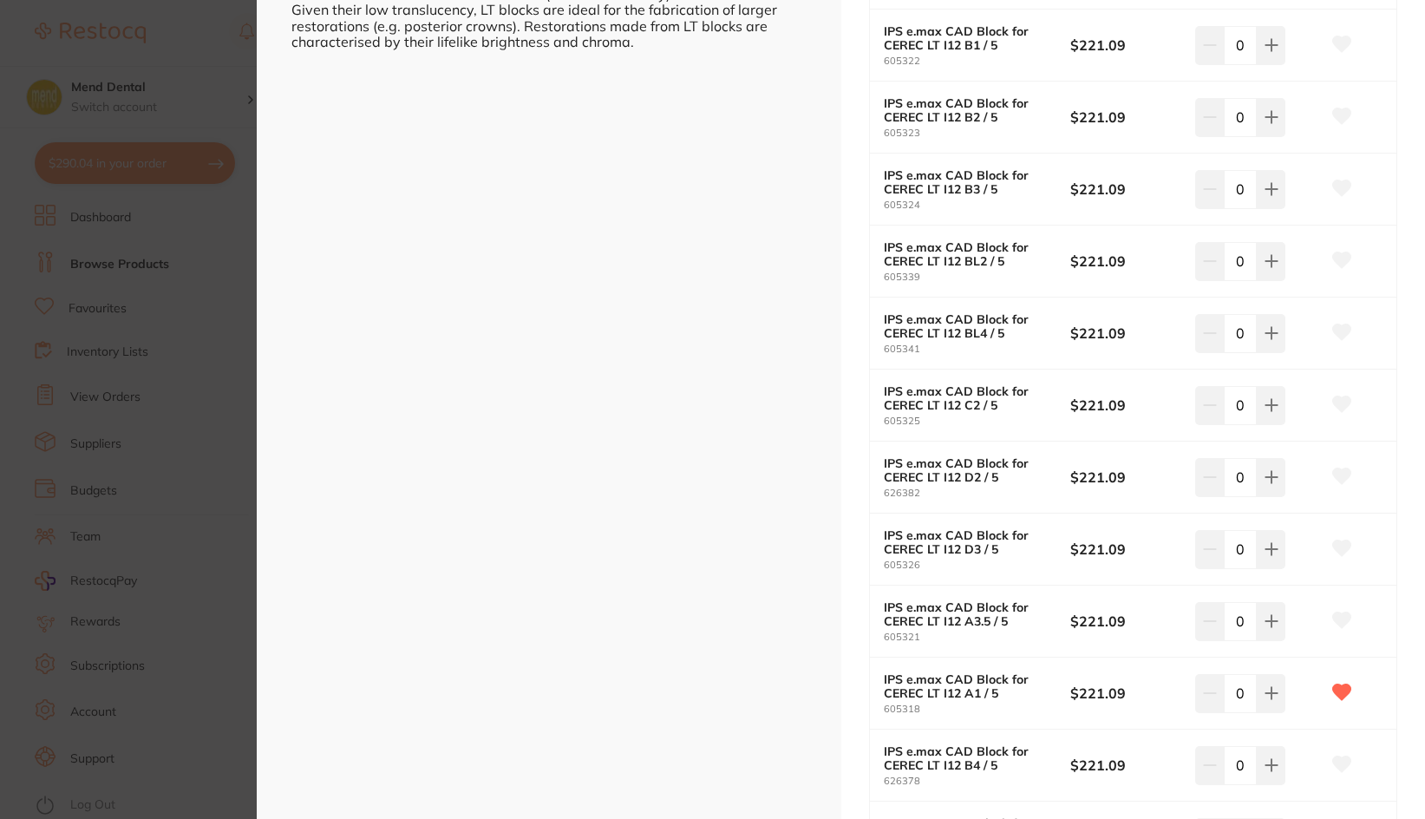
scroll to position [607, 0]
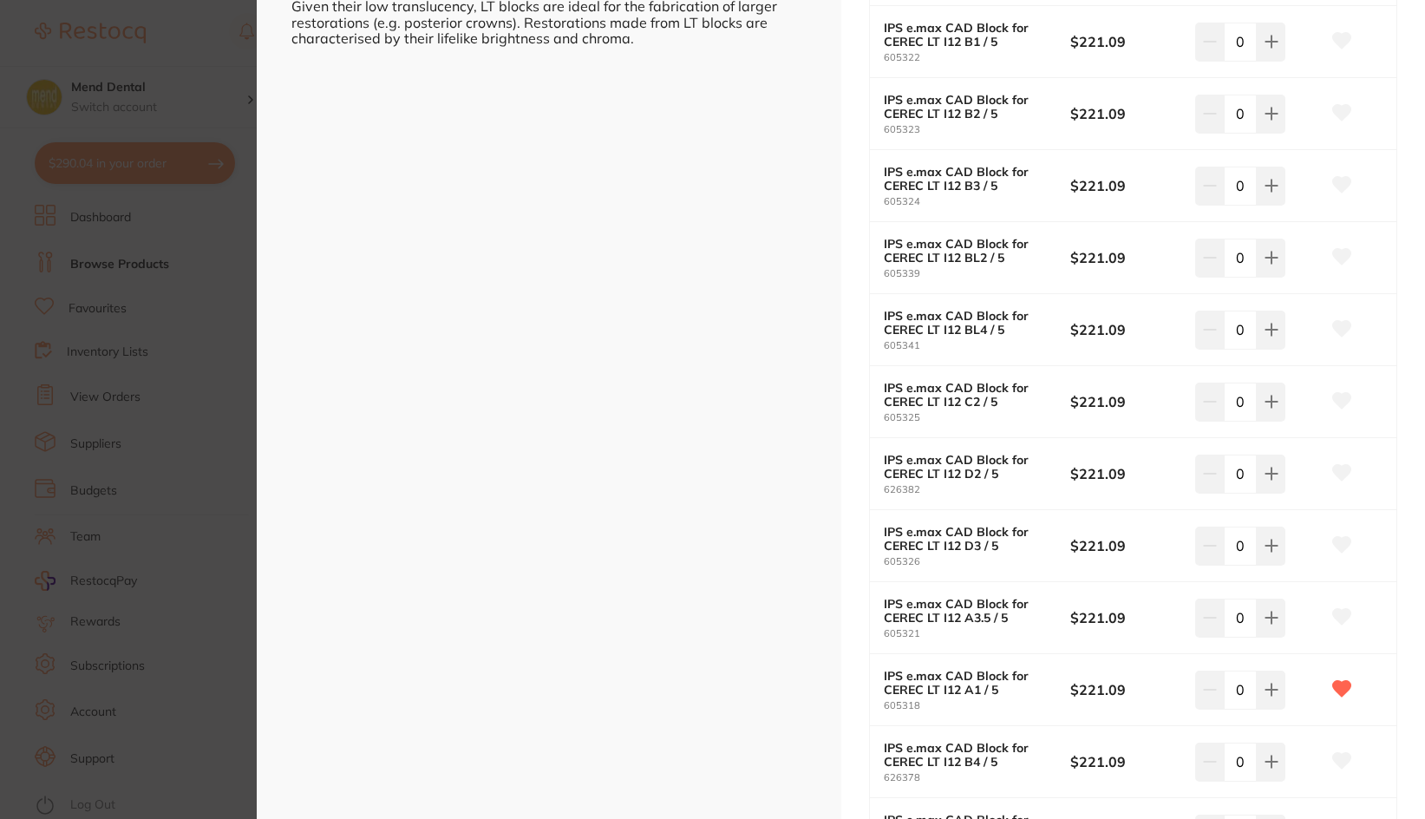
click at [1278, 628] on button at bounding box center [1271, 617] width 29 height 38
type input "1"
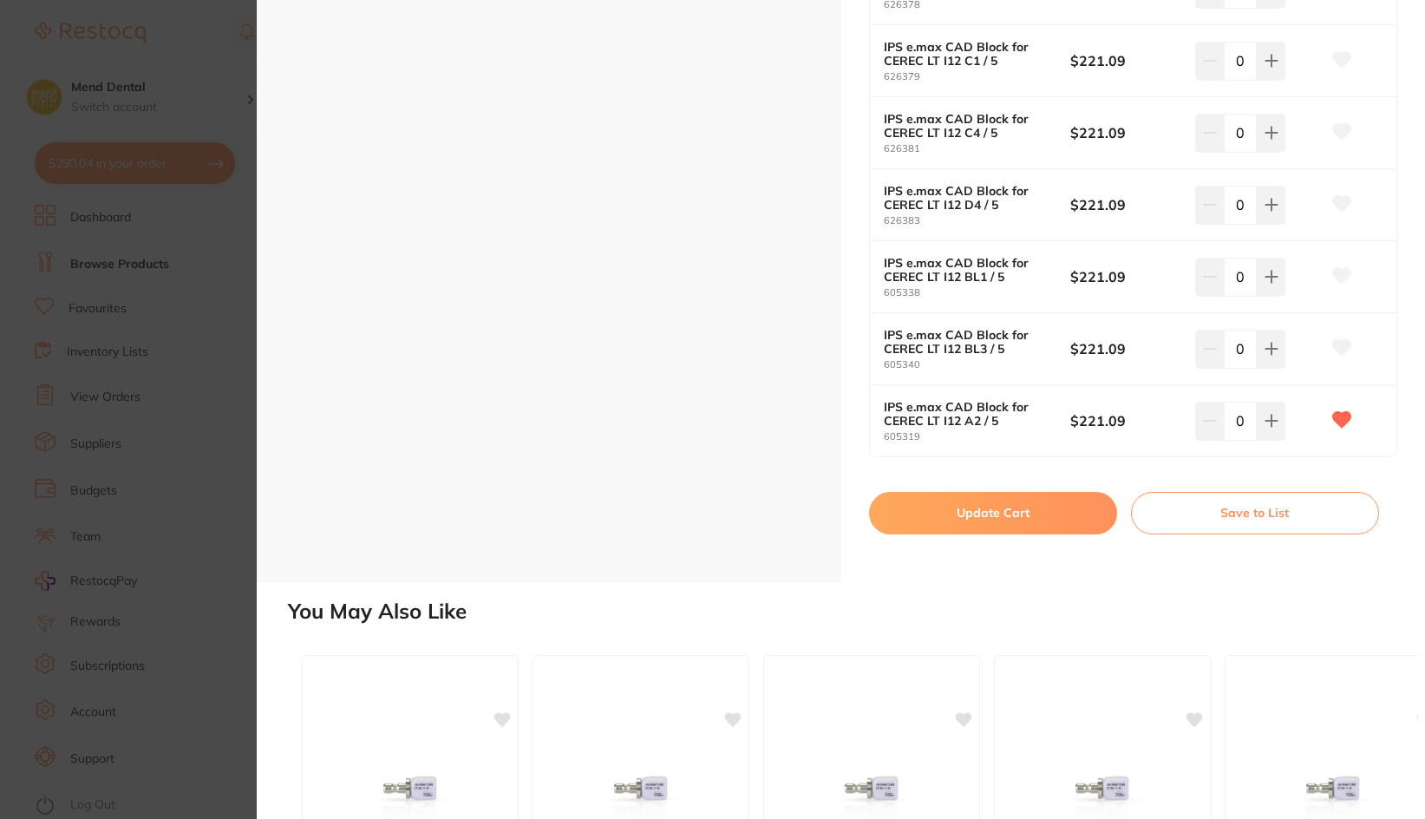
scroll to position [1388, 0]
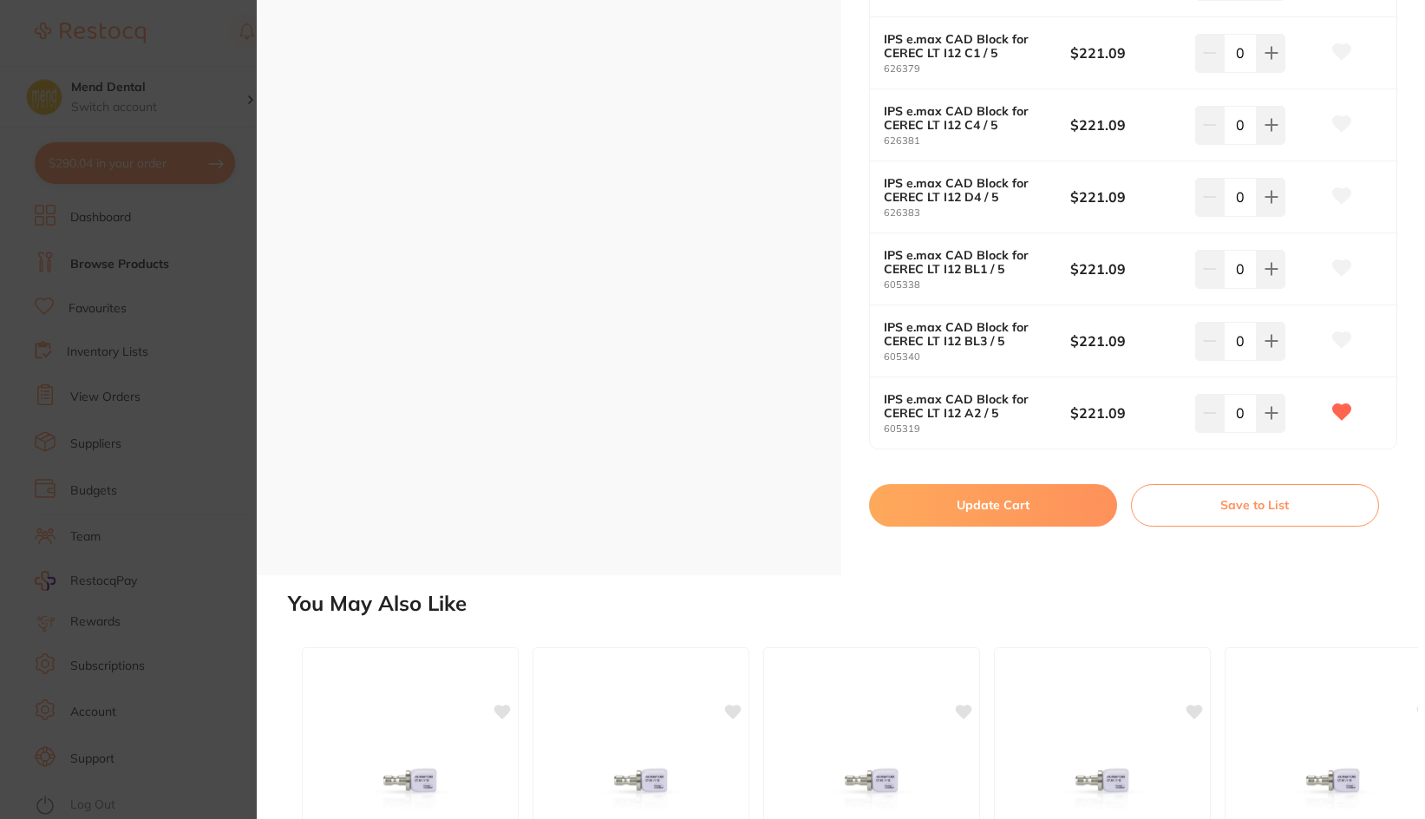
click at [983, 500] on button "Update Cart" at bounding box center [993, 505] width 248 height 42
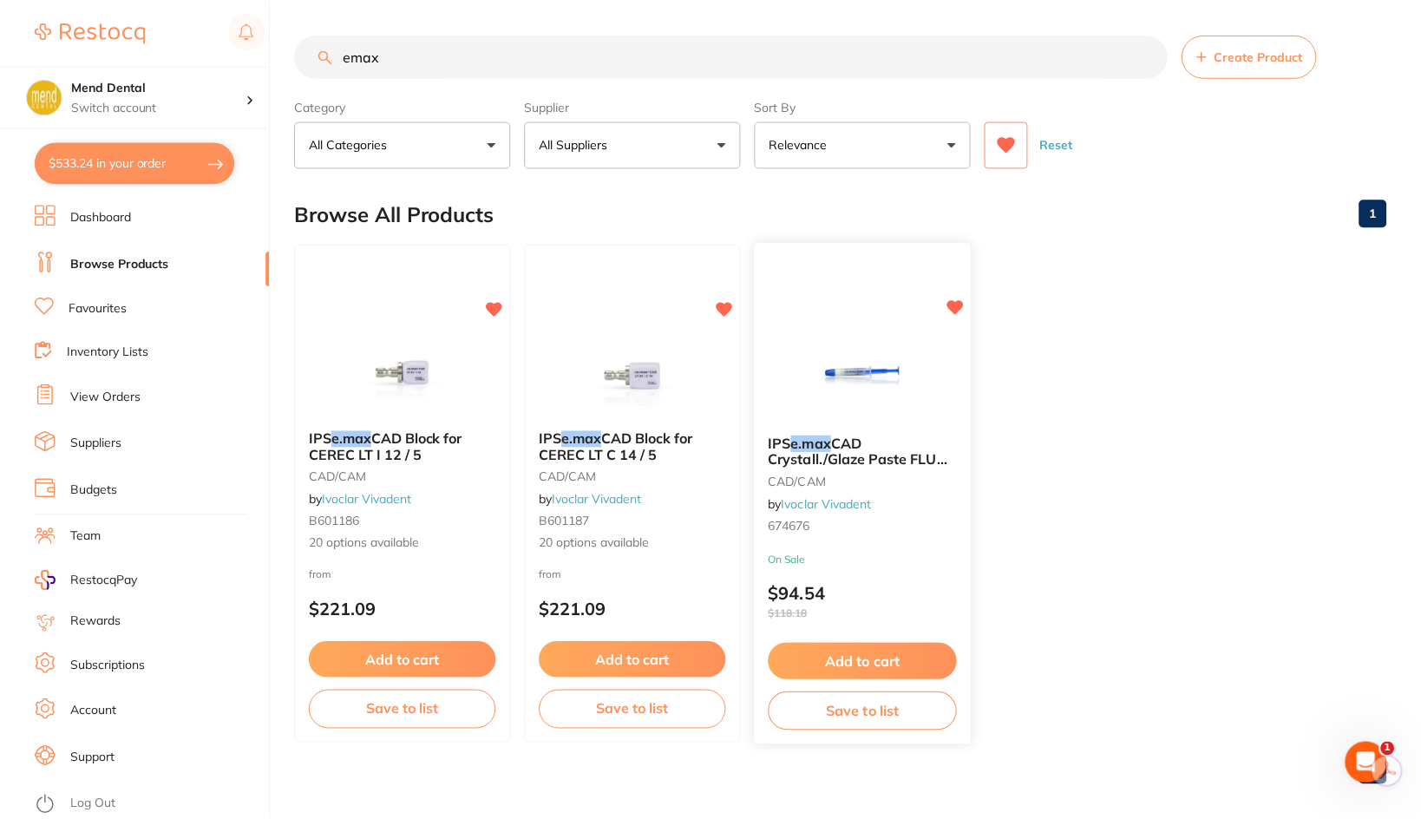
scroll to position [7, 0]
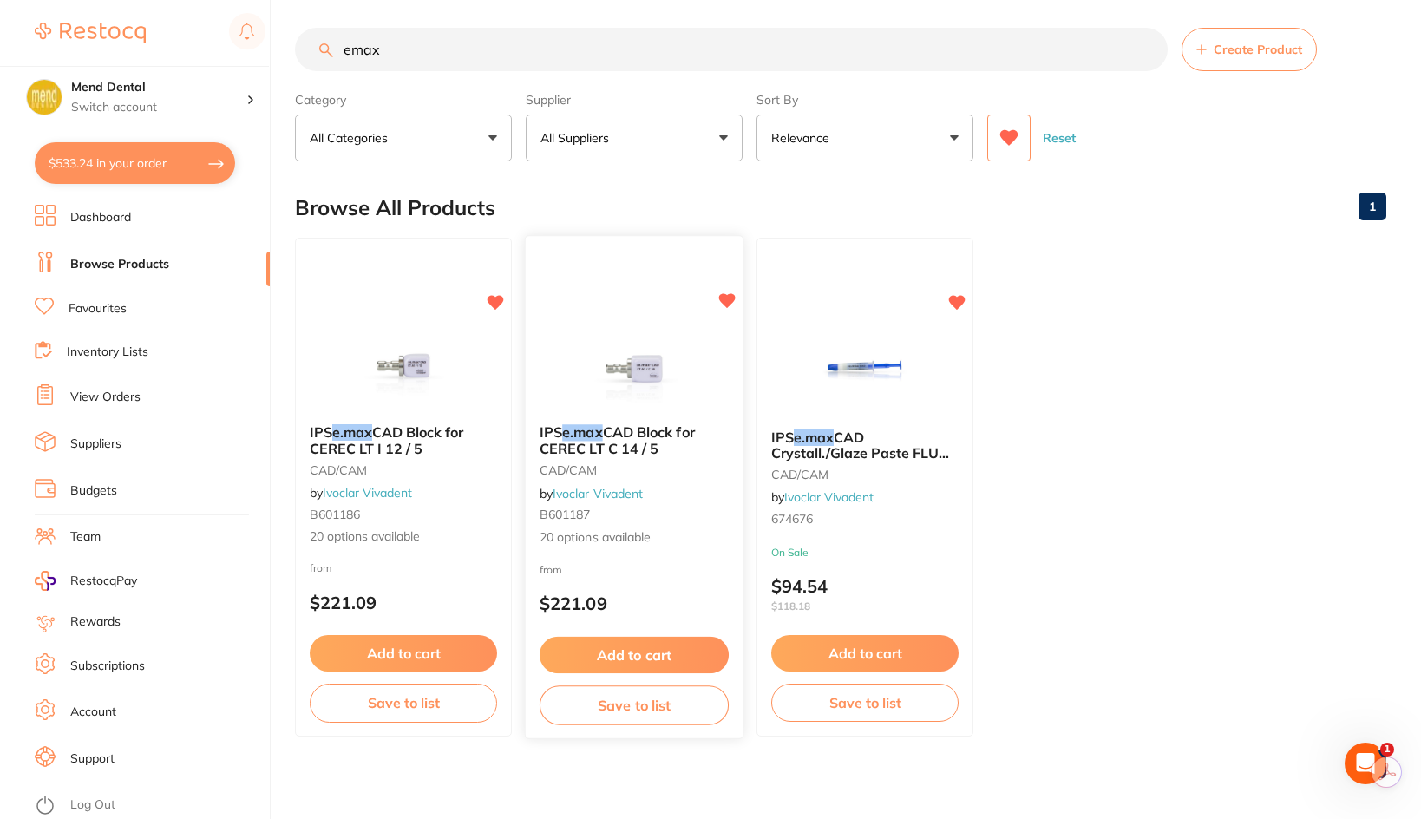
click at [619, 544] on span "20 options available" at bounding box center [633, 536] width 189 height 17
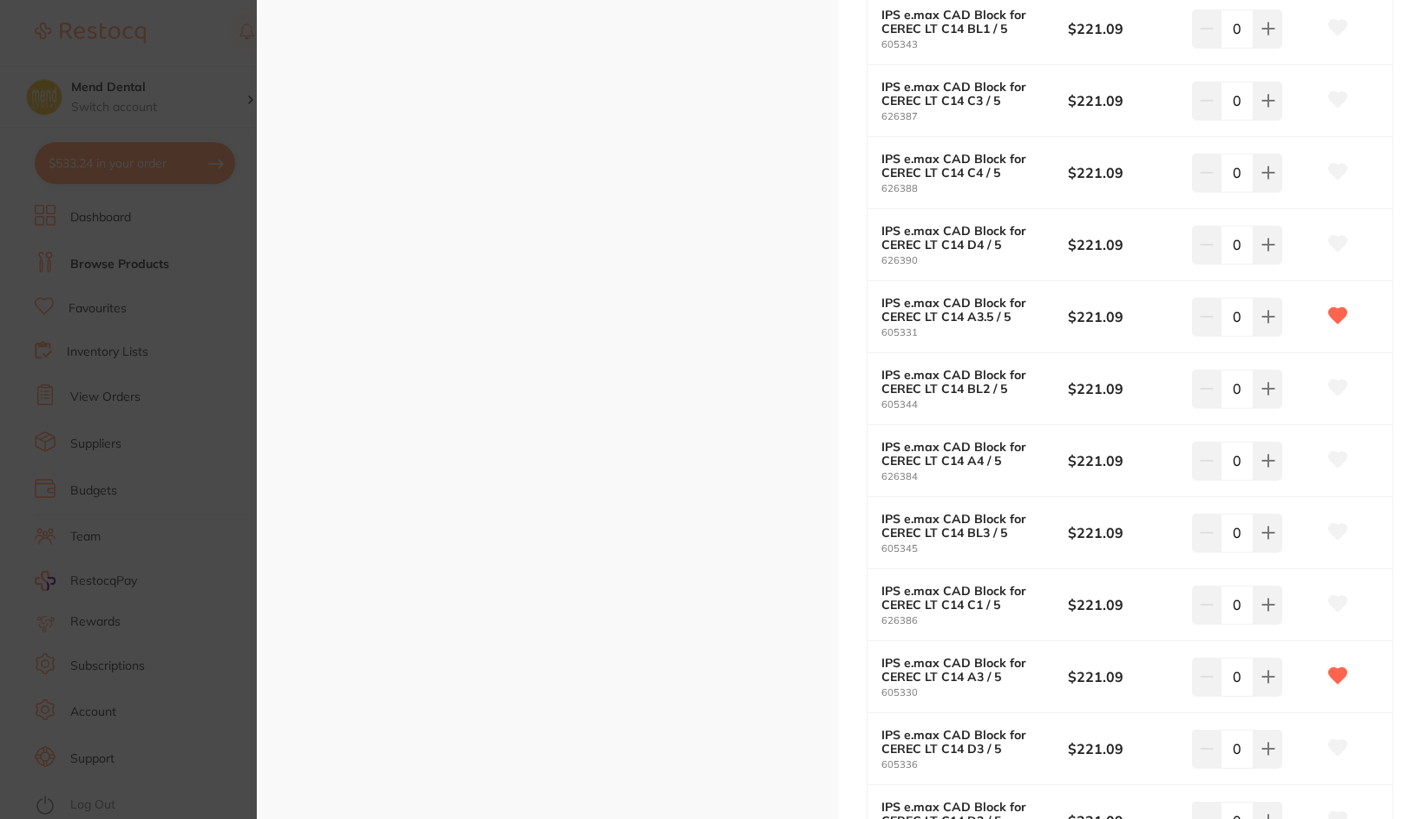
scroll to position [867, 0]
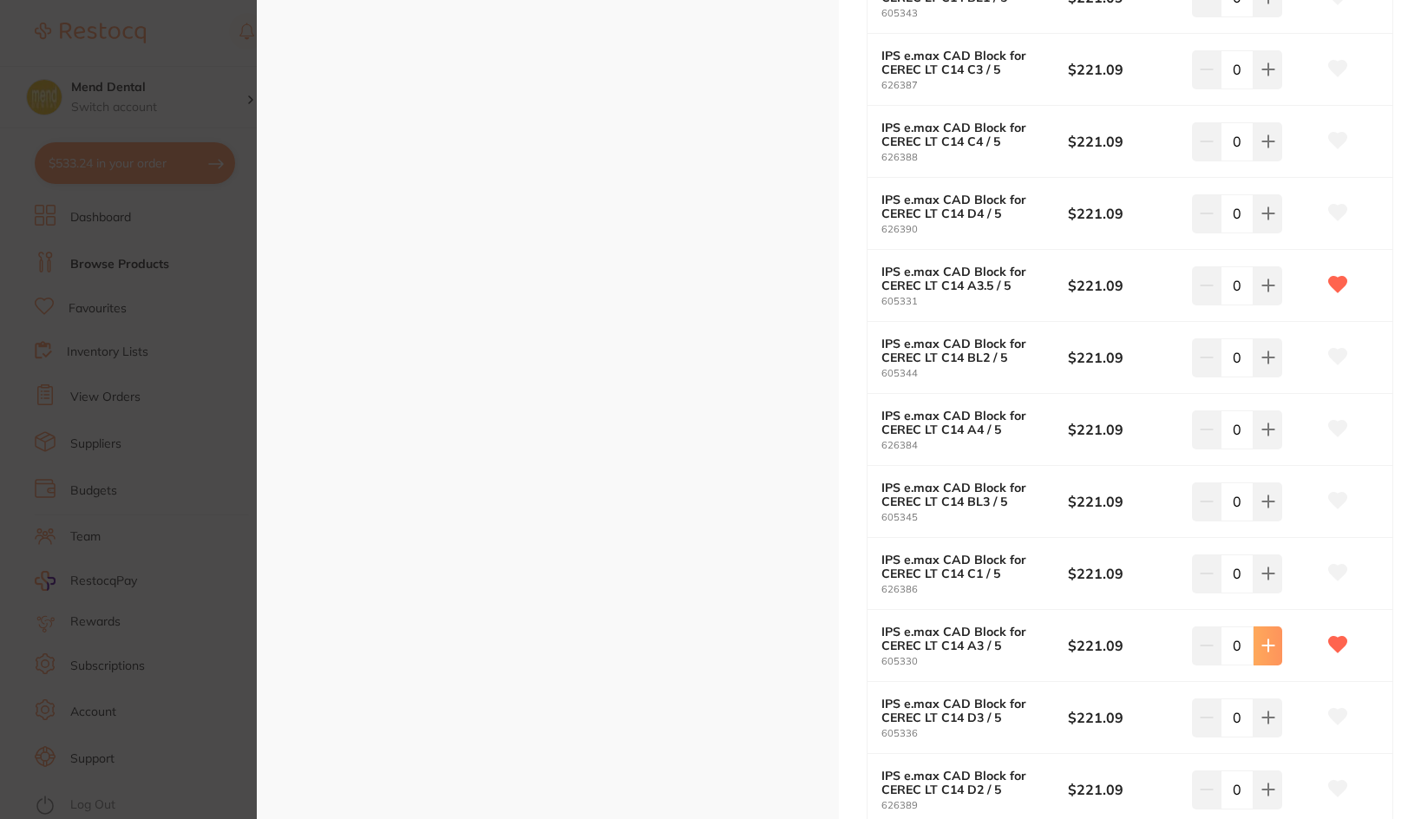
click at [1254, 648] on button at bounding box center [1267, 645] width 29 height 38
type input "1"
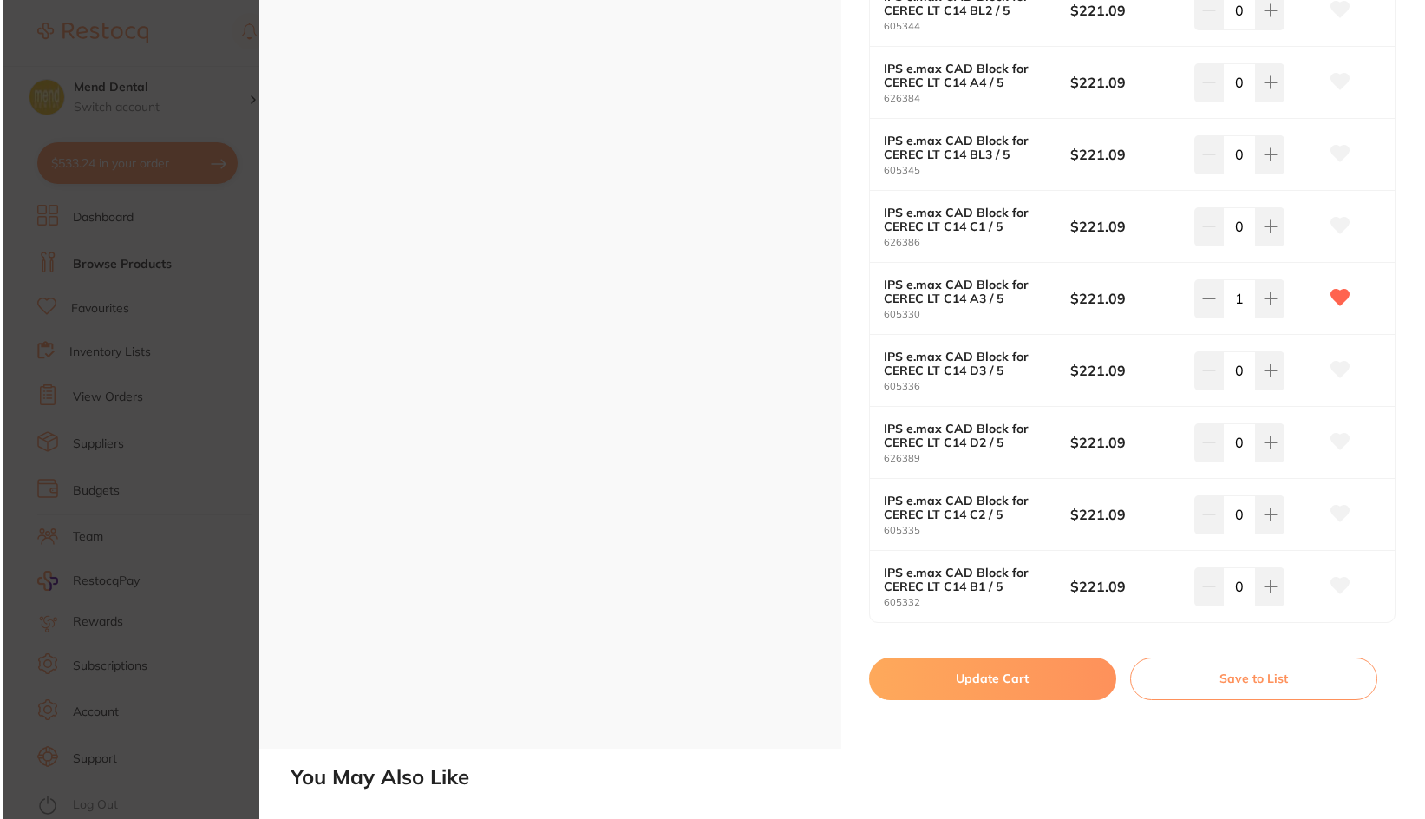
scroll to position [0, 0]
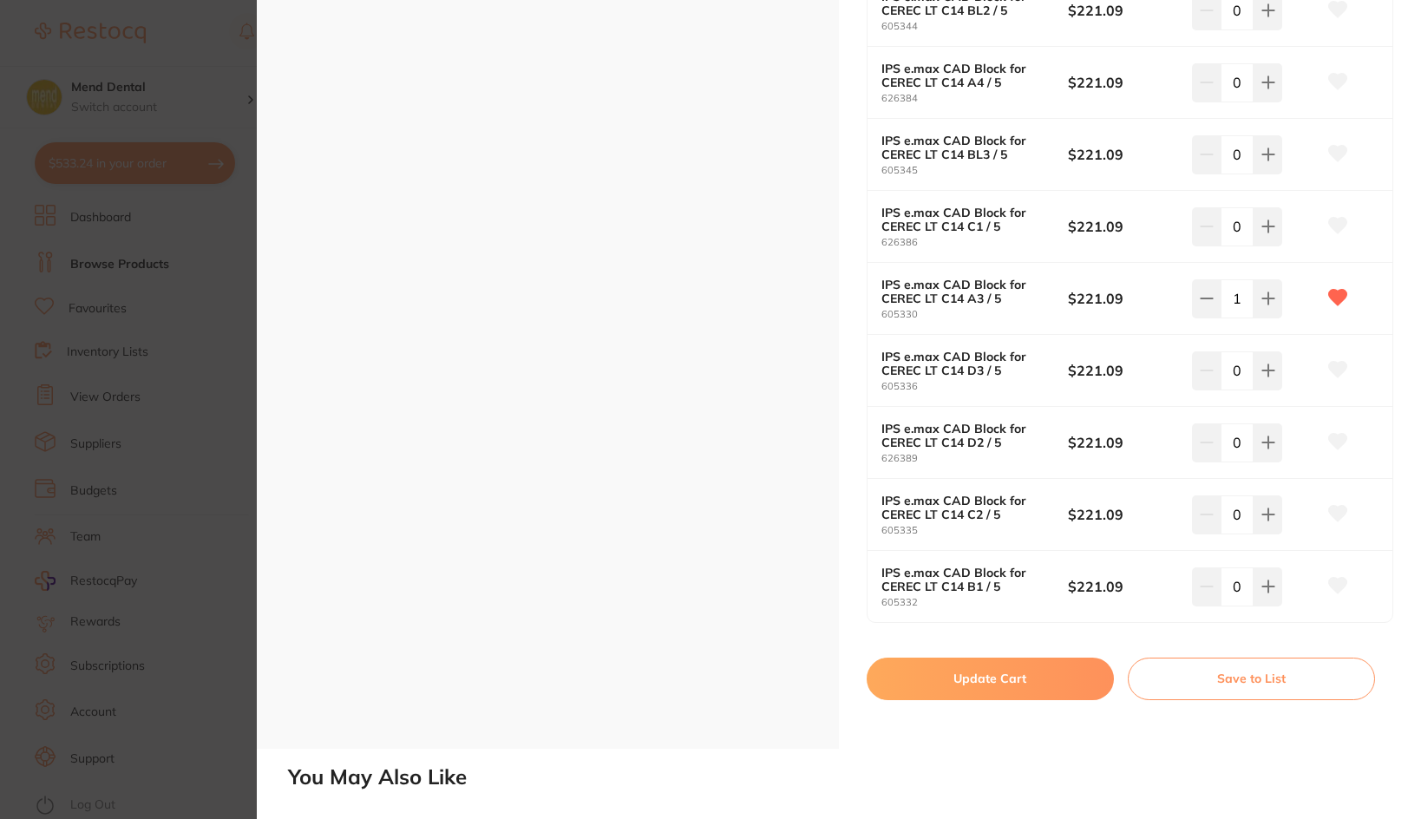
click at [1033, 681] on button "Update Cart" at bounding box center [989, 678] width 247 height 42
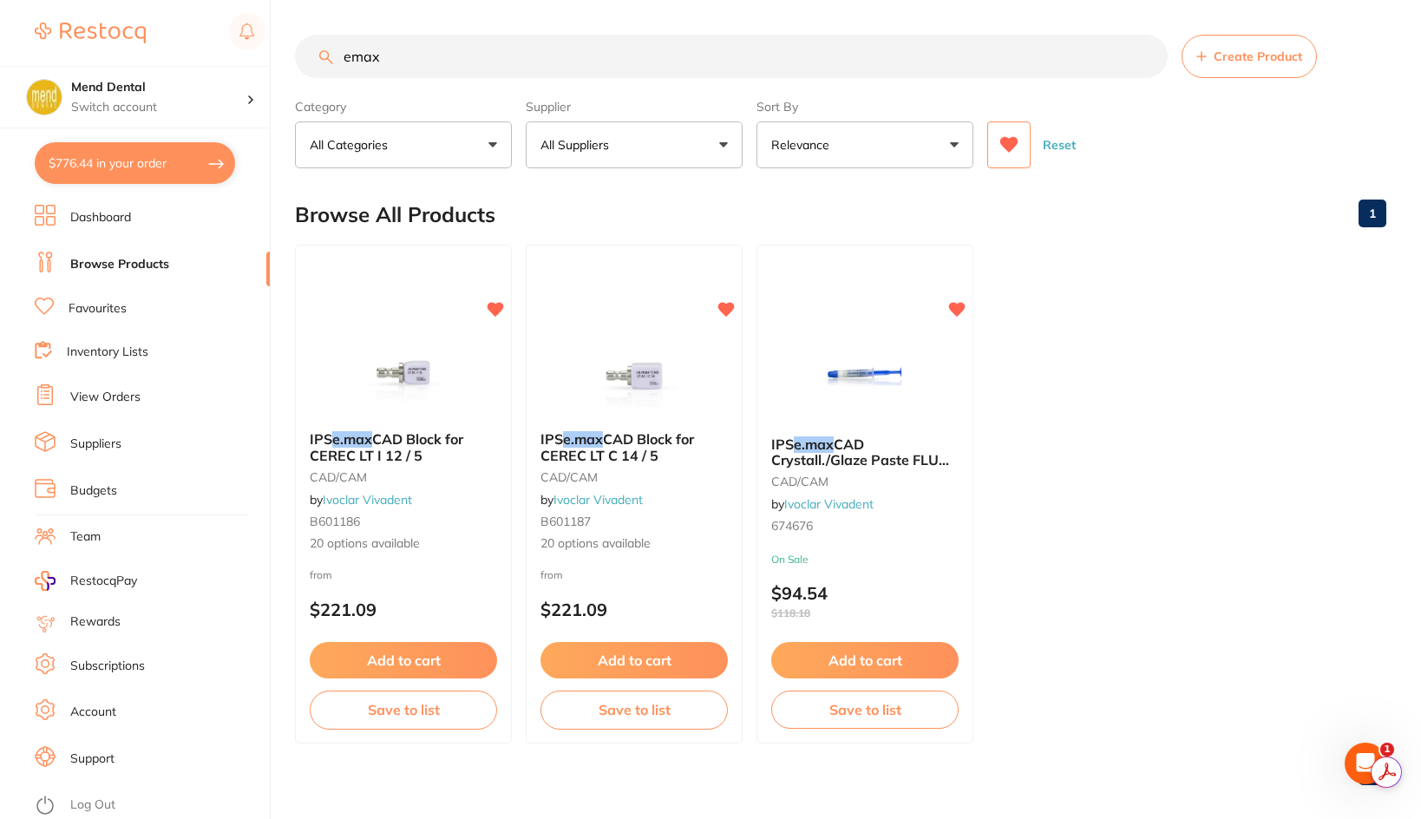
click at [162, 185] on section "Mend Dental Switch account Mend Dental $776.44 in your order Dashboard Browse P…" at bounding box center [135, 409] width 271 height 819
click at [168, 180] on button "$776.44 in your order" at bounding box center [135, 163] width 200 height 42
checkbox input "true"
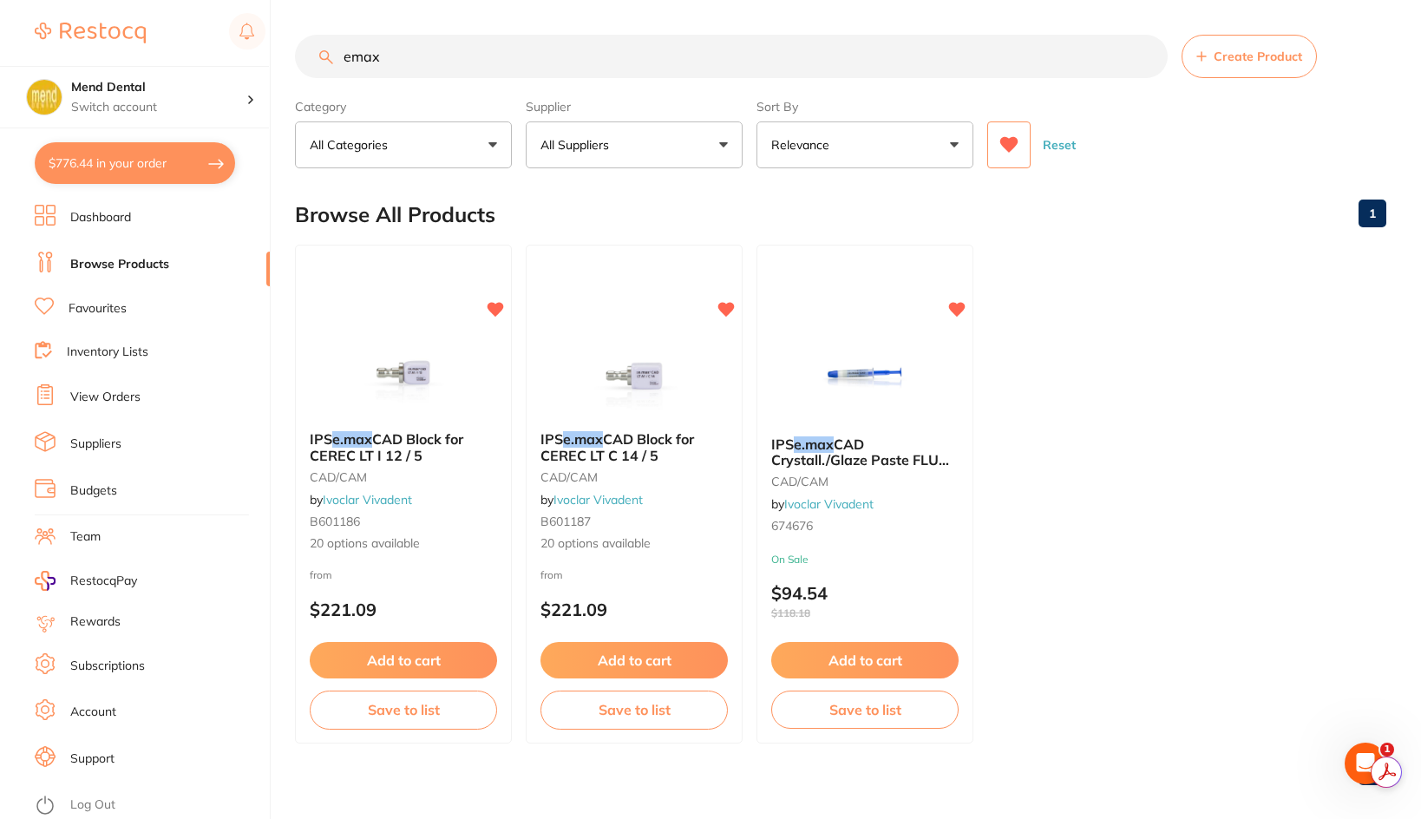
checkbox input "true"
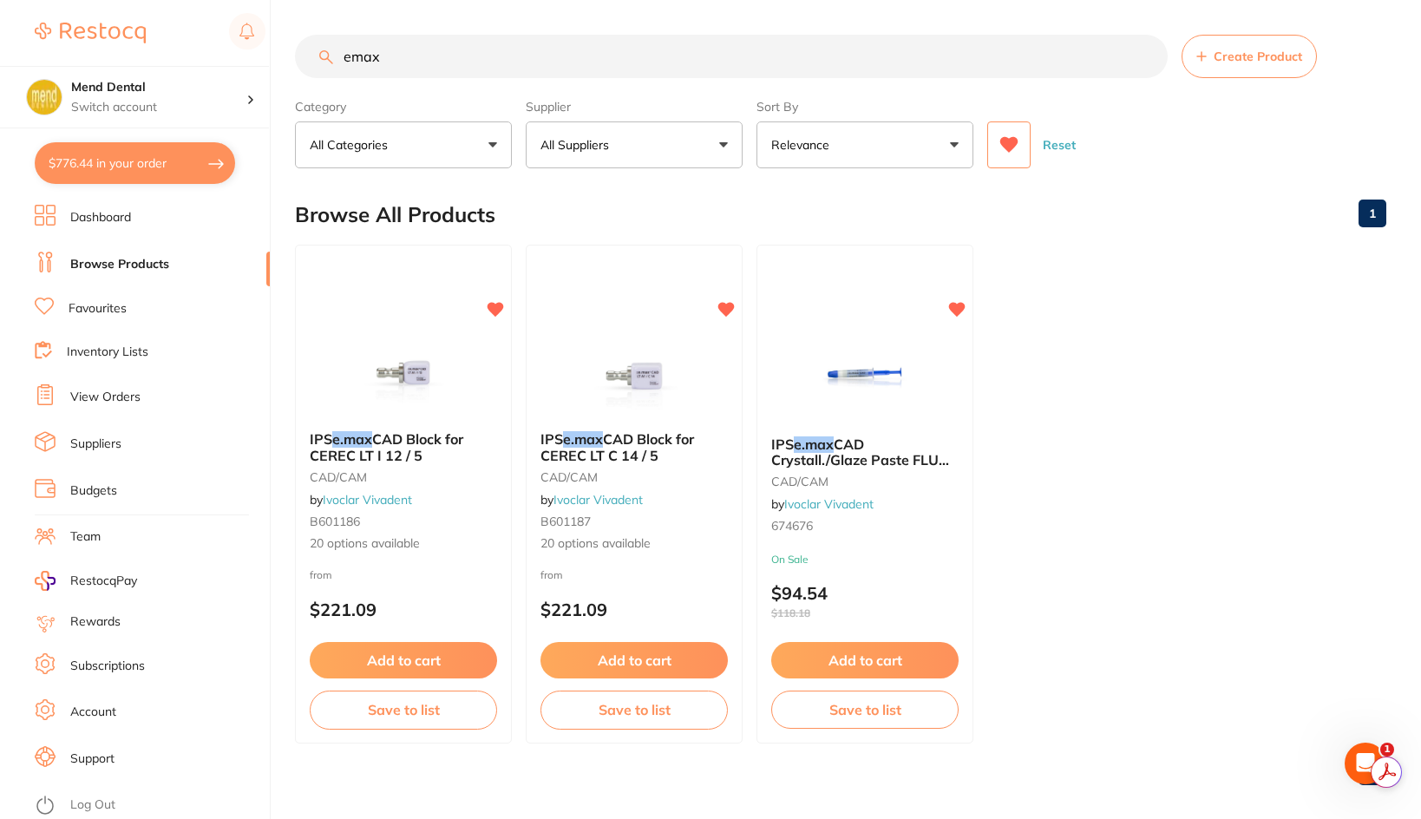
checkbox input "true"
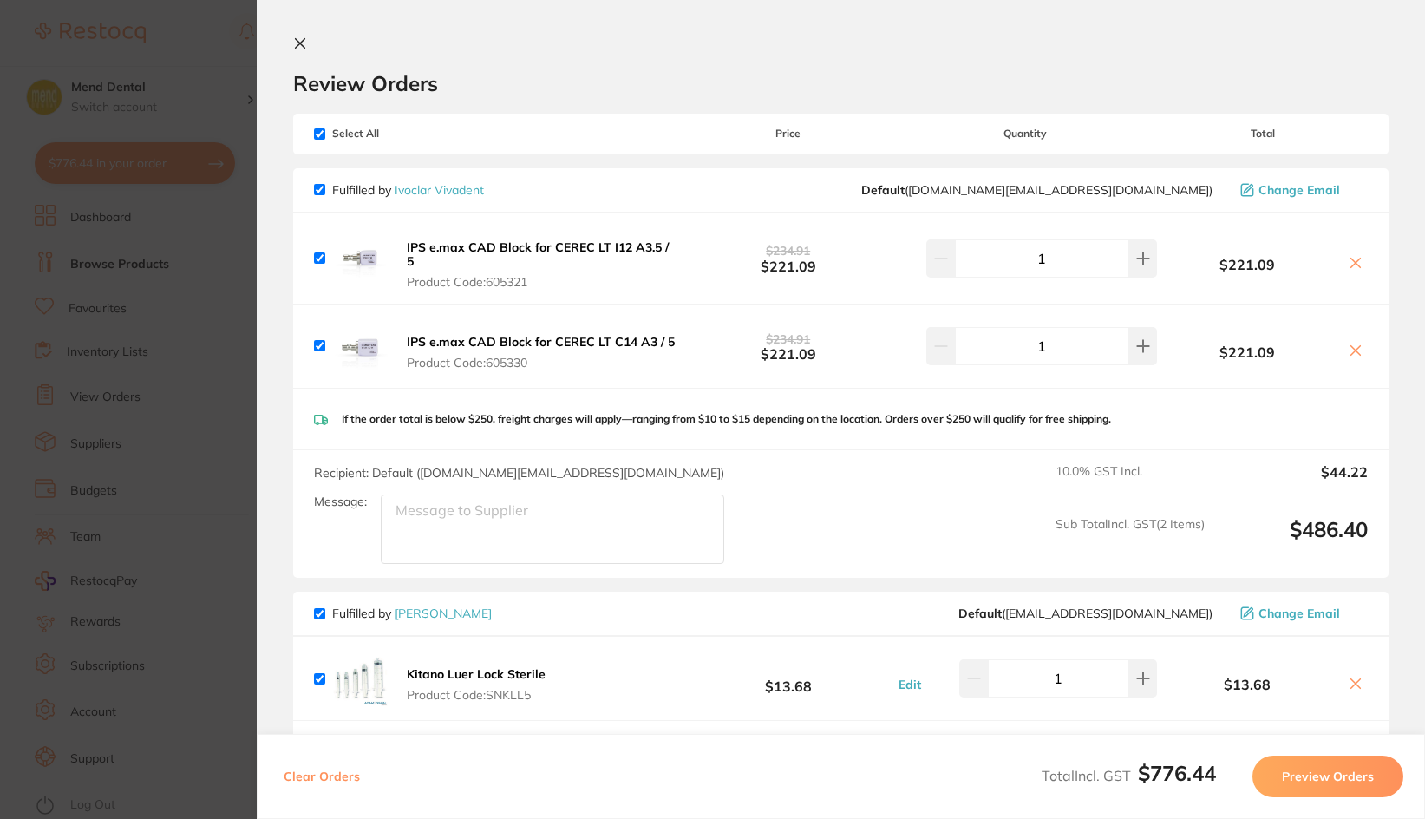
click at [139, 409] on section "Update RRP Set your pre negotiated price for this item. Item Agreed RRP (excl. …" at bounding box center [712, 409] width 1425 height 819
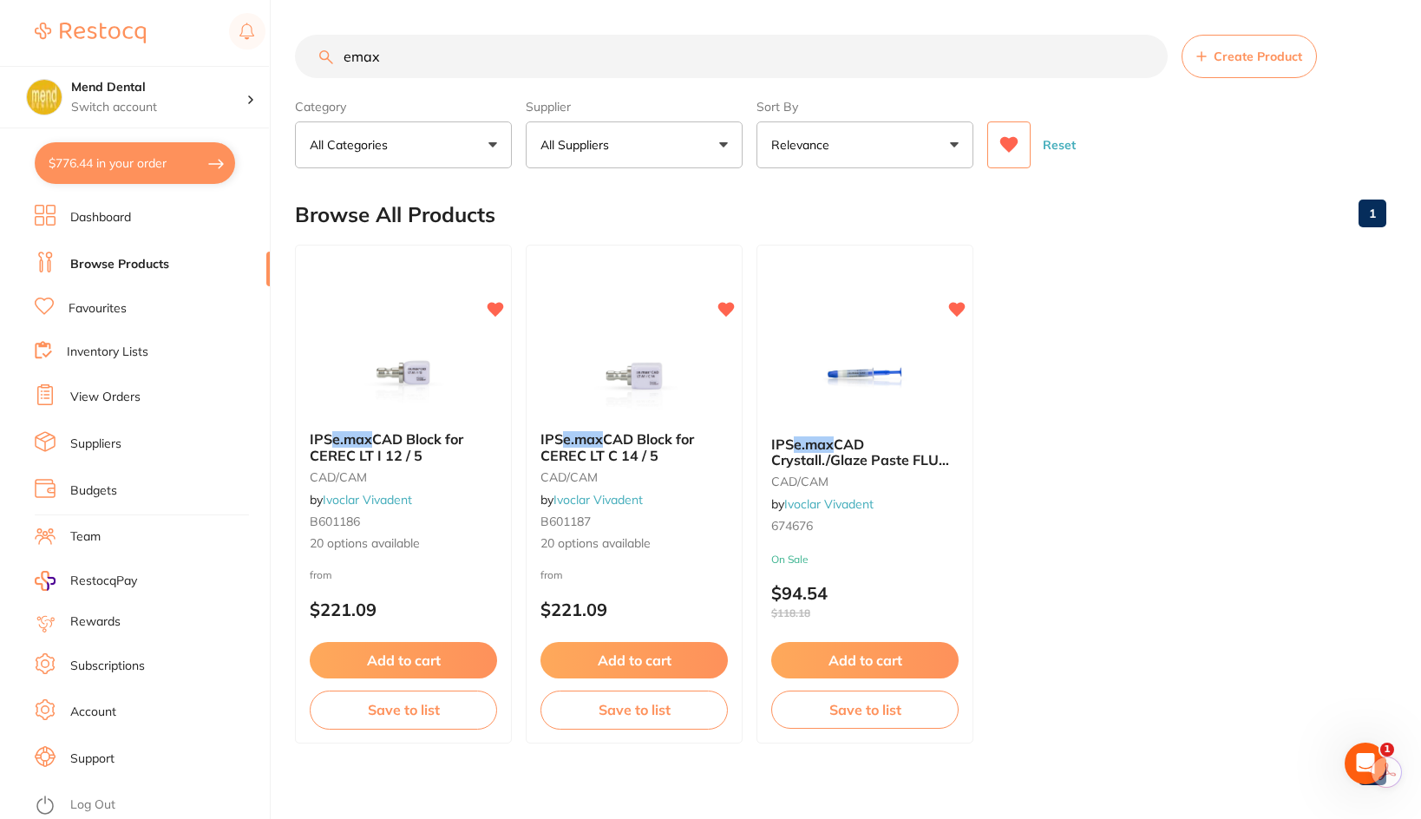
click at [47, 222] on rect at bounding box center [51, 221] width 9 height 9
